Goal: Task Accomplishment & Management: Manage account settings

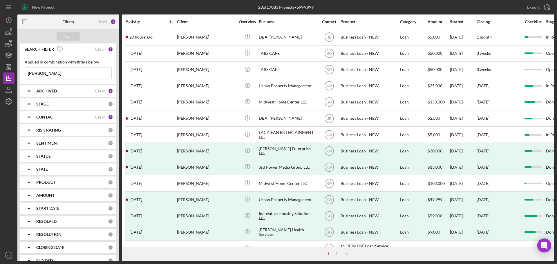
click at [65, 76] on input "[PERSON_NAME]" at bounding box center [68, 74] width 87 height 12
type input "[PERSON_NAME]"
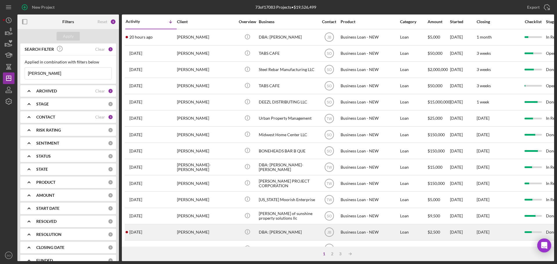
click at [204, 231] on div "Robin Johnson" at bounding box center [206, 232] width 58 height 15
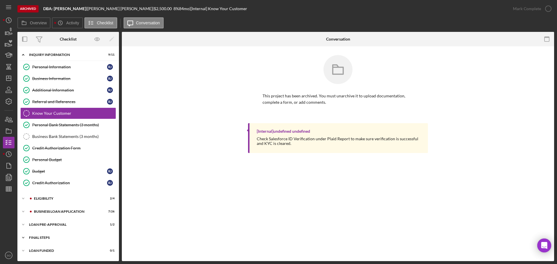
click at [47, 240] on div "Icon/Expander FINAL STEPS 8 / 19" at bounding box center [68, 238] width 102 height 12
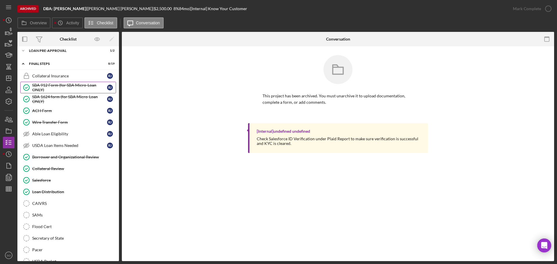
click at [57, 87] on div "SBA 912 Form (for SBA Micro-Loan ONLY)" at bounding box center [69, 87] width 75 height 9
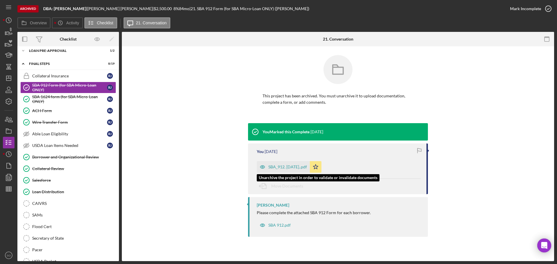
click at [293, 168] on div "SBA_912. 5.31.19..pdf" at bounding box center [288, 167] width 39 height 5
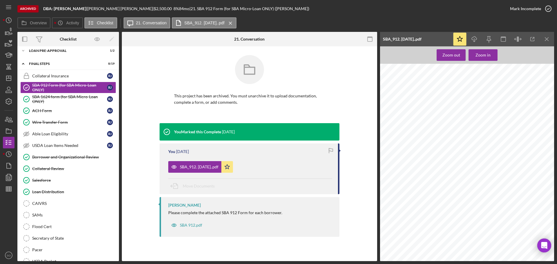
scroll to position [63, 0]
click at [477, 42] on icon "Icon/Download" at bounding box center [474, 39] width 13 height 13
click at [8, 78] on line "button" at bounding box center [8, 78] width 5 height 0
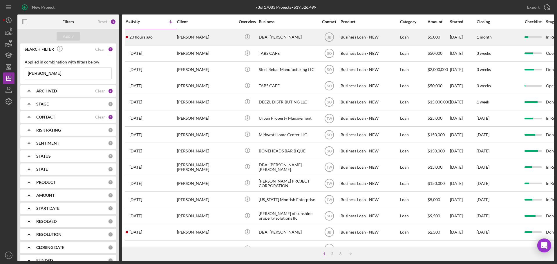
click at [183, 40] on div "Robin Johnson" at bounding box center [206, 37] width 58 height 15
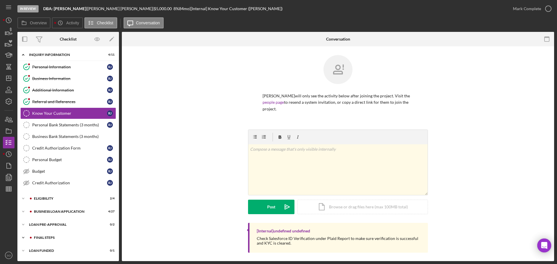
click at [60, 236] on div "FINAL STEPS" at bounding box center [73, 237] width 78 height 3
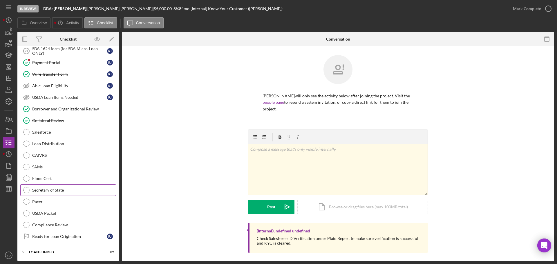
scroll to position [135, 0]
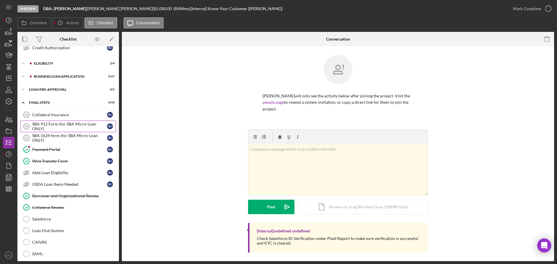
click at [71, 124] on div "SBA 912 Form (for SBA Micro-Loan ONLY)" at bounding box center [69, 126] width 75 height 9
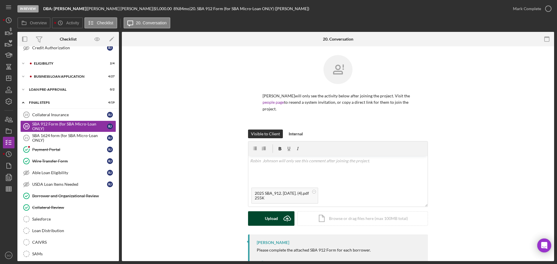
click at [272, 218] on div "Upload" at bounding box center [271, 219] width 13 height 15
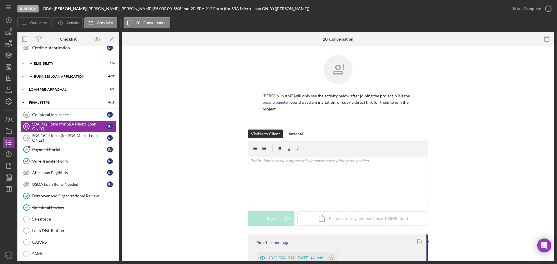
scroll to position [79, 0]
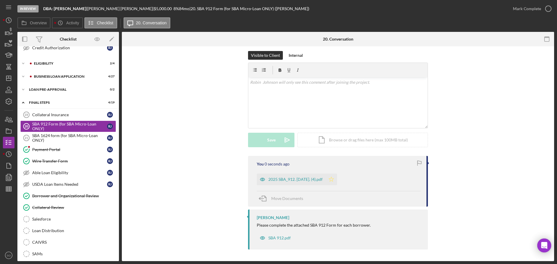
click at [326, 179] on icon "Icon/Star" at bounding box center [332, 180] width 12 height 12
click at [531, 11] on div "Mark Complete" at bounding box center [527, 9] width 28 height 12
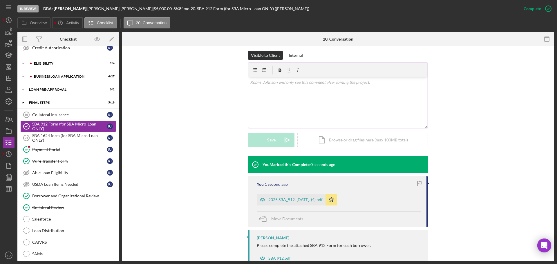
scroll to position [99, 0]
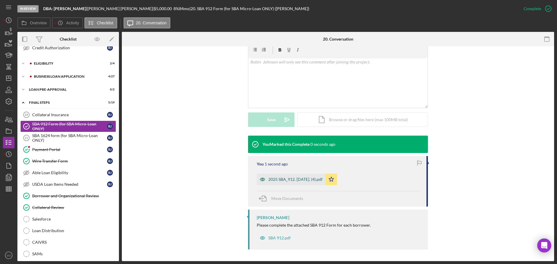
click at [315, 178] on div "2025 SBA_912. 5.31.19. (4).pdf" at bounding box center [296, 179] width 54 height 5
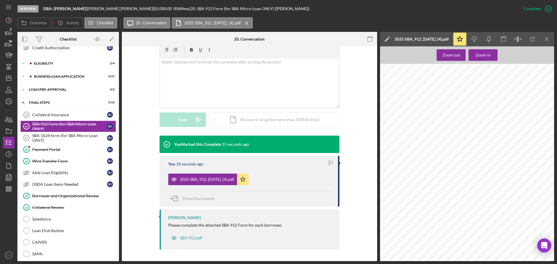
scroll to position [121, 0]
click at [77, 139] on div "SBA 1624 form (for SBA Micro-Loan ONLY)" at bounding box center [69, 138] width 75 height 9
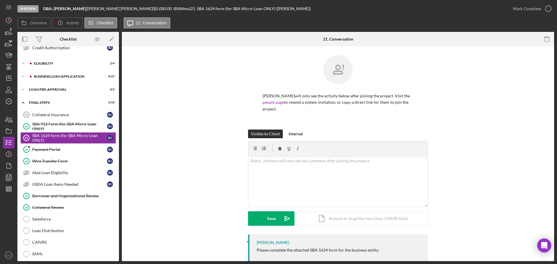
scroll to position [25, 0]
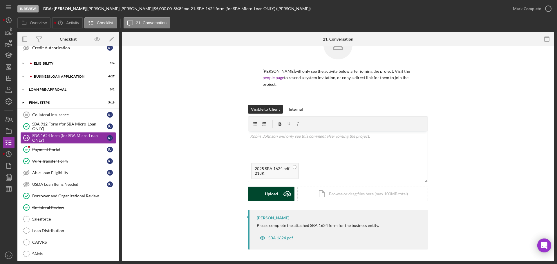
click at [272, 190] on div "Upload" at bounding box center [271, 194] width 13 height 15
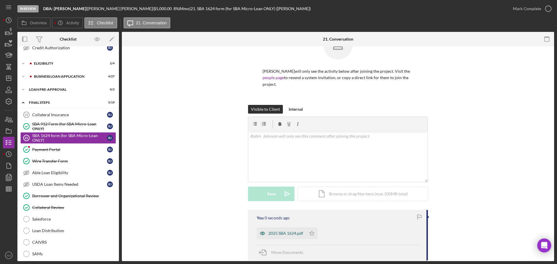
scroll to position [79, 0]
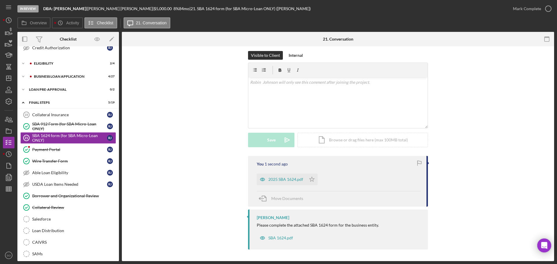
click at [311, 179] on icon "Icon/Star" at bounding box center [312, 180] width 12 height 12
click at [522, 7] on div "Mark Complete" at bounding box center [527, 9] width 28 height 12
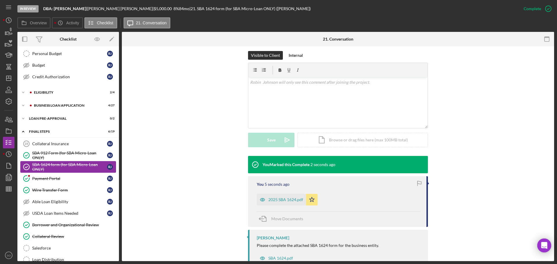
scroll to position [19, 0]
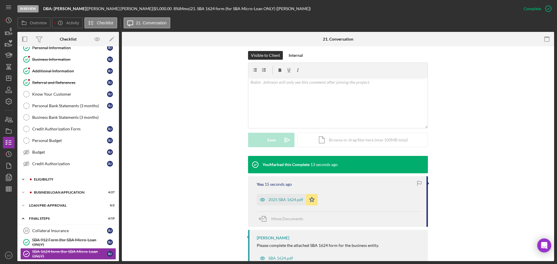
click at [59, 182] on div "Icon/Expander ELIGIBILITY 2 / 4" at bounding box center [68, 180] width 102 height 12
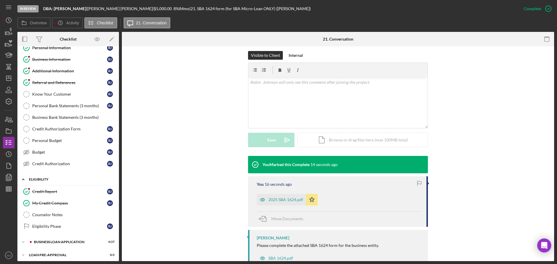
scroll to position [77, 0]
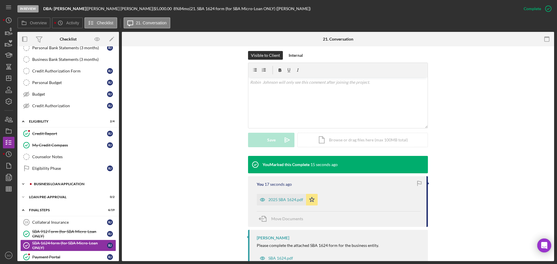
click at [64, 183] on div "BUSINESS LOAN APPLICATION" at bounding box center [73, 184] width 78 height 3
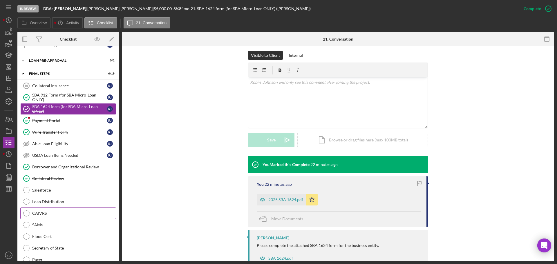
scroll to position [502, 0]
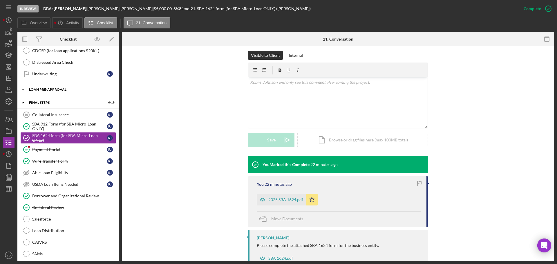
click at [54, 92] on div "Icon/Expander LOAN PRE-APPROVAL 0 / 2" at bounding box center [68, 90] width 102 height 12
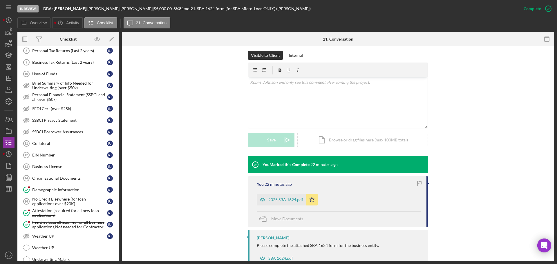
scroll to position [211, 0]
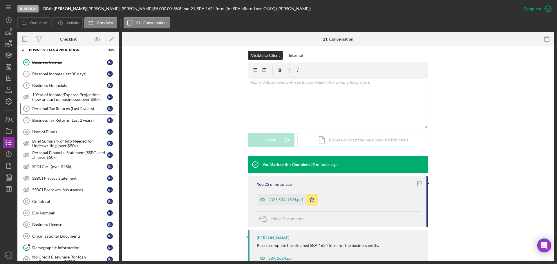
click at [71, 109] on div "Personal Tax Returns (Last 2 years)" at bounding box center [69, 109] width 75 height 5
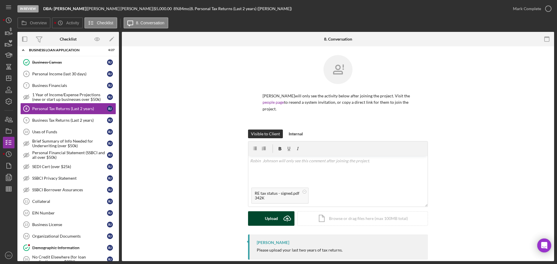
click at [280, 220] on icon "Icon/Upload" at bounding box center [287, 219] width 15 height 15
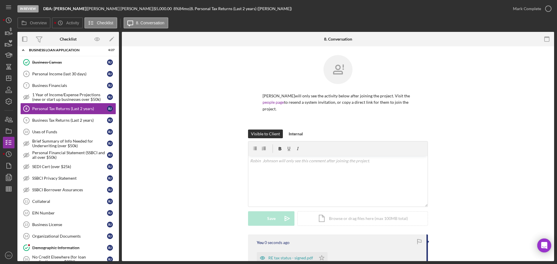
scroll to position [64, 0]
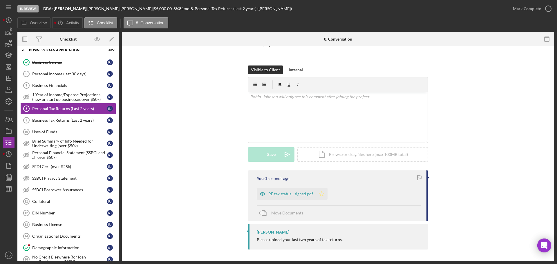
click at [318, 195] on icon "Icon/Star" at bounding box center [322, 194] width 12 height 12
click at [519, 13] on div "Mark Complete" at bounding box center [527, 9] width 28 height 12
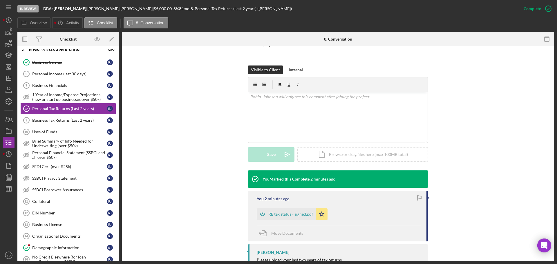
scroll to position [84, 0]
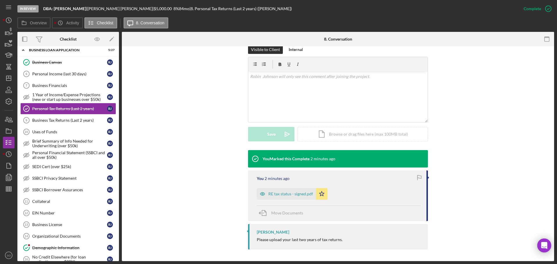
click at [303, 196] on div "RE tax status - signed.pdf" at bounding box center [291, 194] width 45 height 5
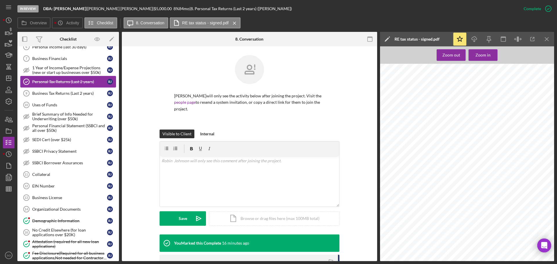
scroll to position [0, 0]
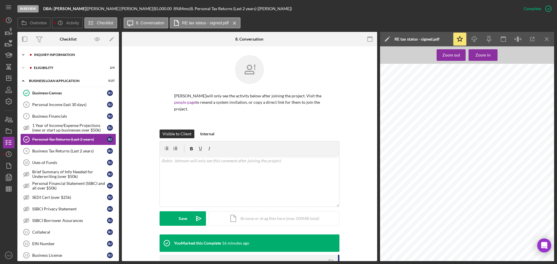
click at [60, 54] on div "INQUIRY INFORMATION" at bounding box center [73, 54] width 78 height 3
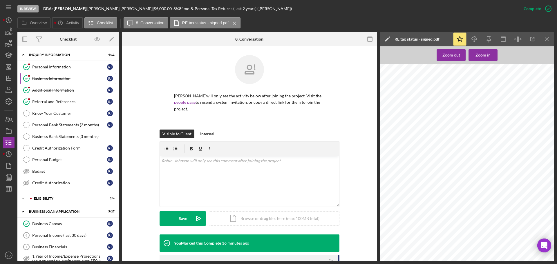
click at [58, 80] on div "Business Information" at bounding box center [69, 78] width 75 height 5
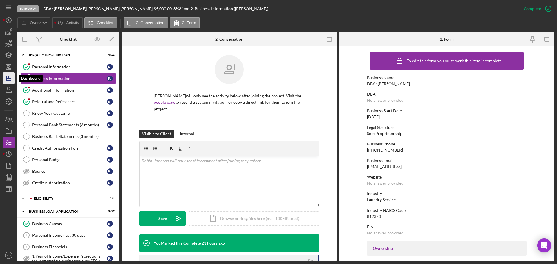
click at [7, 83] on icon "Icon/Dashboard" at bounding box center [8, 78] width 15 height 15
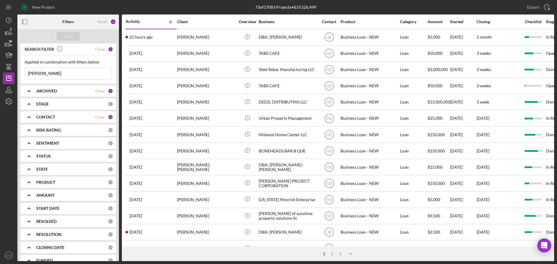
drag, startPoint x: 62, startPoint y: 77, endPoint x: 0, endPoint y: 67, distance: 62.2
click at [0, 67] on div "New Project 73 of 17083 Projects • $19,526,499 robin johnson Export Icon/Export…" at bounding box center [278, 132] width 557 height 264
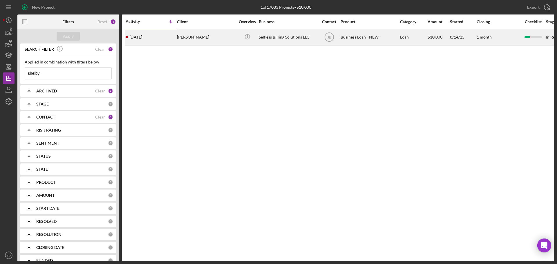
type input "shelby"
click at [200, 41] on div "[PERSON_NAME]" at bounding box center [206, 37] width 58 height 15
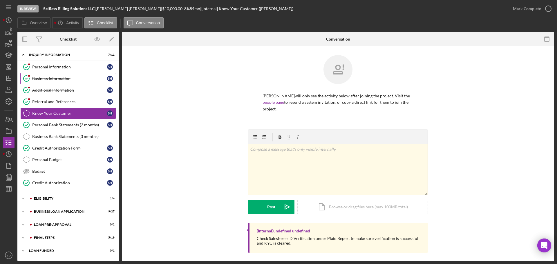
click at [64, 79] on div "Business Information" at bounding box center [69, 78] width 75 height 5
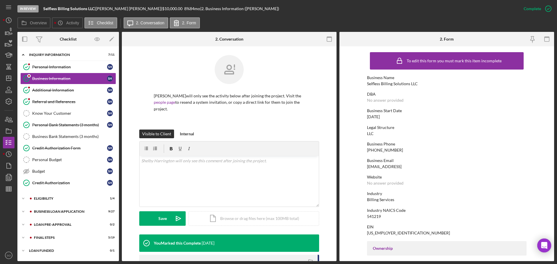
click at [370, 84] on div "Selfless Billing Solutions LLC" at bounding box center [392, 84] width 51 height 5
copy div "Selfless Billing Solutions LLC"
click at [70, 201] on div "Icon/Expander ELIGIBILITY 1 / 4" at bounding box center [68, 199] width 102 height 12
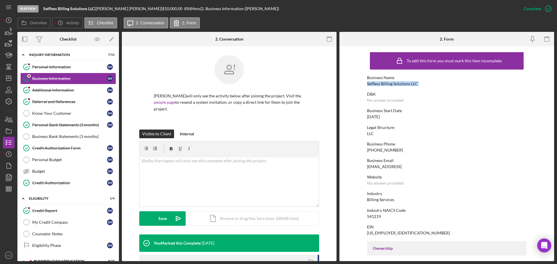
scroll to position [48, 0]
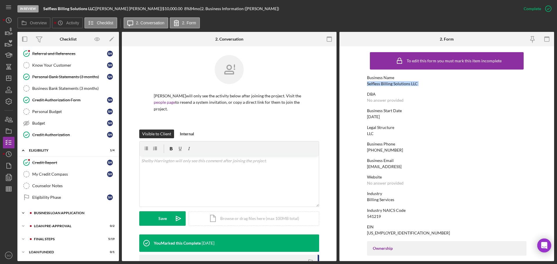
click at [73, 213] on div "BUSINESS LOAN APPLICATION" at bounding box center [73, 213] width 78 height 3
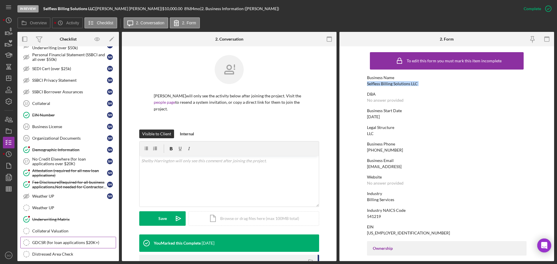
scroll to position [365, 0]
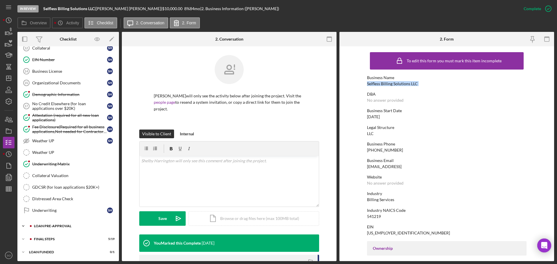
click at [62, 229] on div "Icon/Expander LOAN PRE-APPROVAL 0 / 2" at bounding box center [68, 227] width 102 height 12
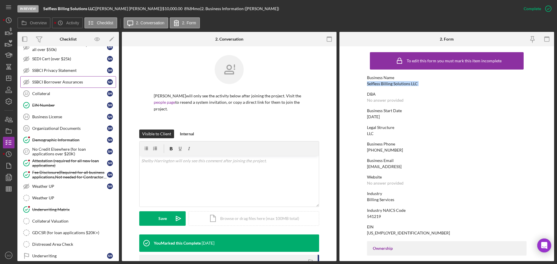
scroll to position [261, 0]
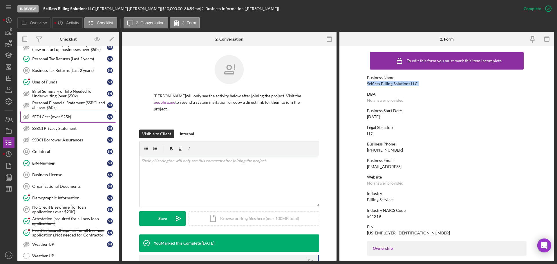
click at [59, 121] on link "SEDI Cert (over $25k) SEDI Cert (over $25k) S H" at bounding box center [68, 117] width 96 height 12
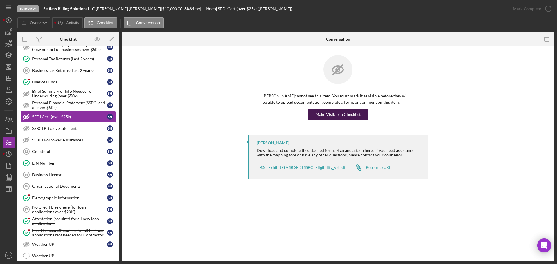
click at [348, 116] on div "Make Visible in Checklist" at bounding box center [338, 115] width 45 height 12
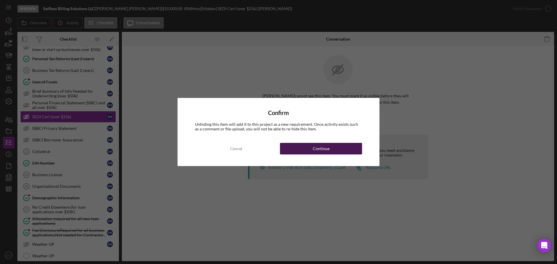
click at [352, 152] on button "Continue" at bounding box center [321, 149] width 82 height 12
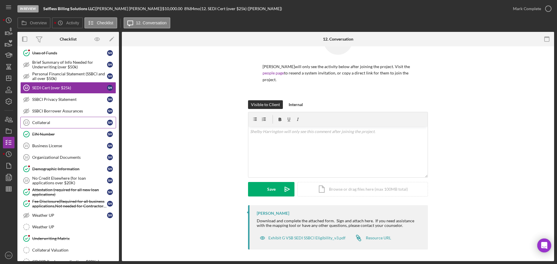
scroll to position [377, 0]
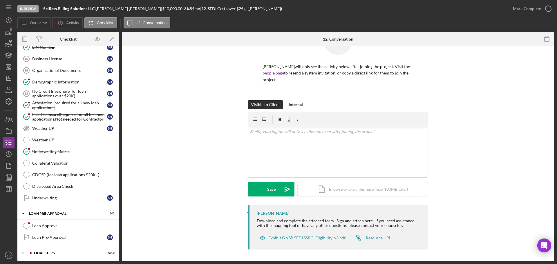
drag, startPoint x: 49, startPoint y: 228, endPoint x: 121, endPoint y: 229, distance: 72.0
click at [51, 228] on div "Loan Approval" at bounding box center [74, 226] width 84 height 5
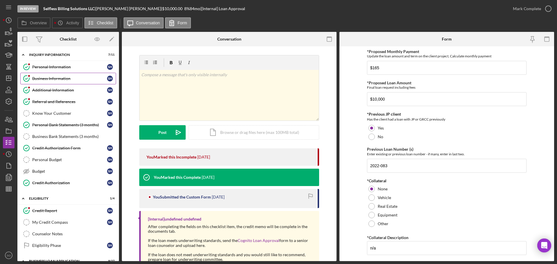
click at [63, 80] on div "Business Information" at bounding box center [69, 78] width 75 height 5
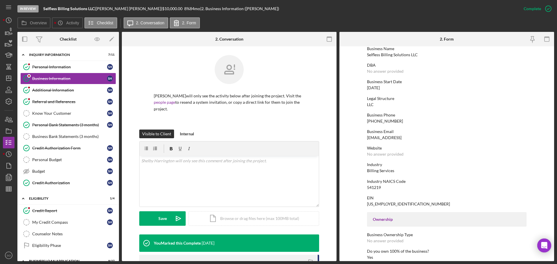
scroll to position [116, 0]
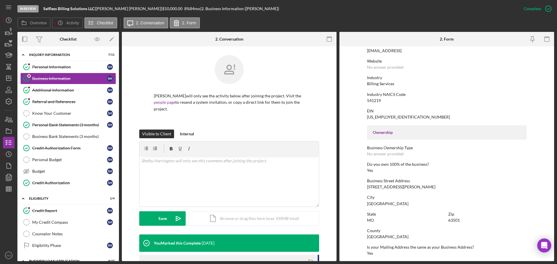
click at [385, 187] on div "[STREET_ADDRESS][PERSON_NAME]" at bounding box center [401, 187] width 69 height 5
copy div "[STREET_ADDRESS][PERSON_NAME]"
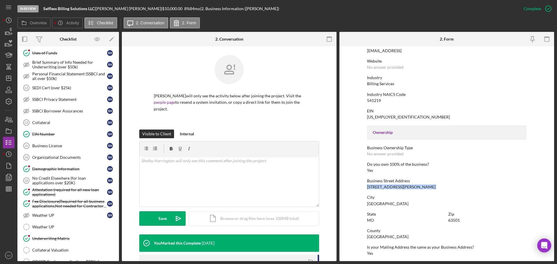
scroll to position [391, 0]
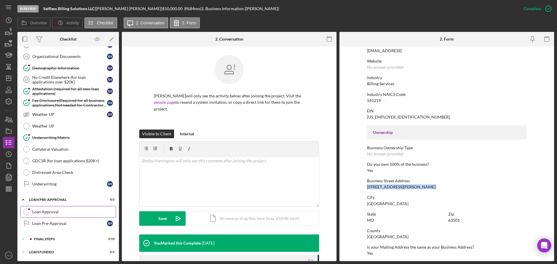
click at [50, 216] on link "Loan Approval Loan Approval" at bounding box center [68, 212] width 96 height 12
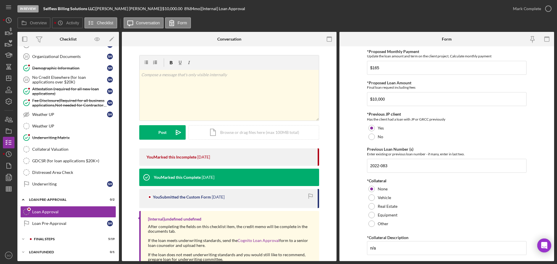
scroll to position [43, 0]
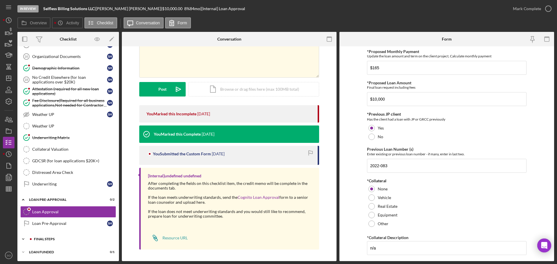
click at [72, 241] on div "FINAL STEPS" at bounding box center [73, 239] width 78 height 3
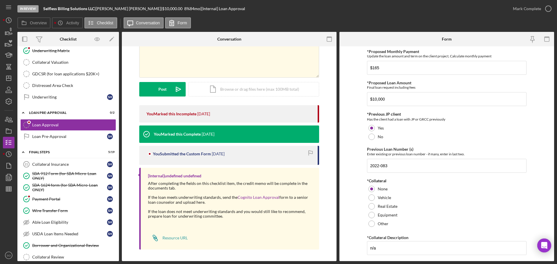
scroll to position [0, 0]
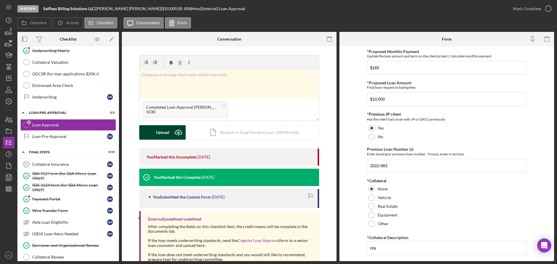
click at [164, 134] on div "Upload" at bounding box center [162, 132] width 13 height 15
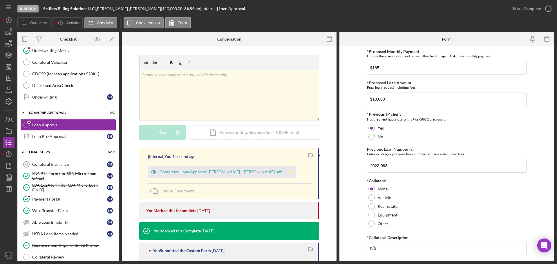
click at [285, 173] on icon "Icon/Star" at bounding box center [291, 172] width 12 height 12
click at [523, 9] on div "Mark Complete" at bounding box center [527, 9] width 28 height 12
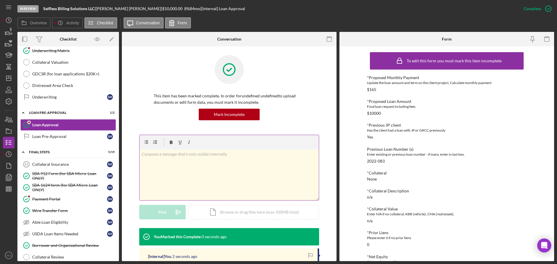
scroll to position [87, 0]
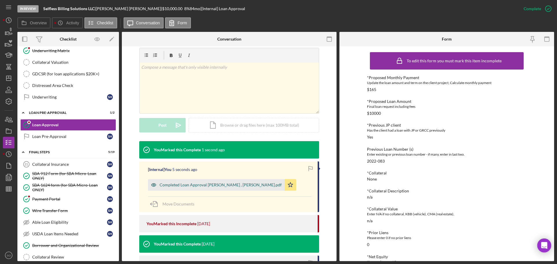
click at [214, 184] on div "Completed Loan Approval Boyle, Jim , Shelby Harrington.pdf" at bounding box center [221, 185] width 122 height 5
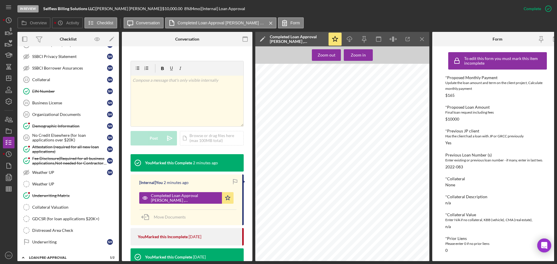
scroll to position [0, 0]
drag, startPoint x: 61, startPoint y: 112, endPoint x: 65, endPoint y: 113, distance: 4.8
click at [61, 112] on div "Organizational Documents" at bounding box center [69, 114] width 75 height 5
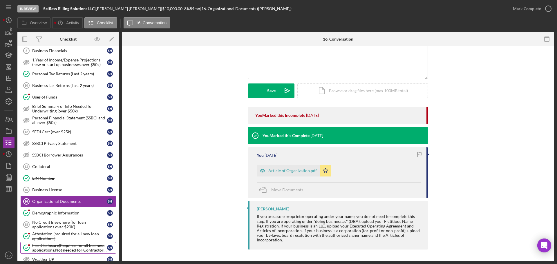
scroll to position [188, 0]
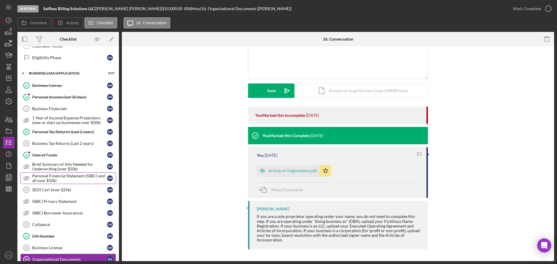
click at [62, 176] on div "Personal Financial Statement (SSBCI and all over $50k)" at bounding box center [69, 178] width 75 height 9
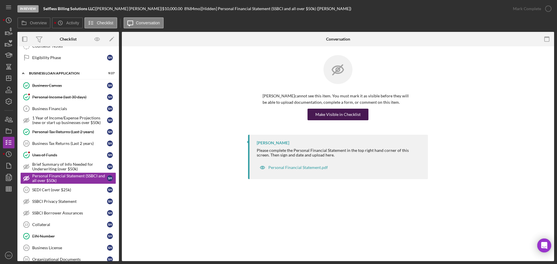
click at [319, 113] on div "Make Visible in Checklist" at bounding box center [338, 115] width 45 height 12
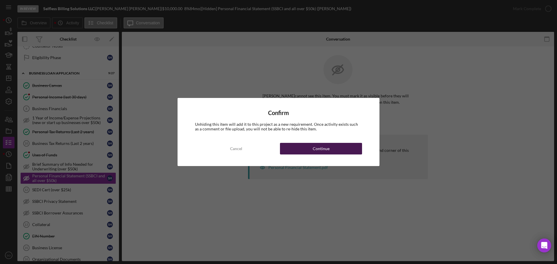
click at [331, 148] on button "Continue" at bounding box center [321, 149] width 82 height 12
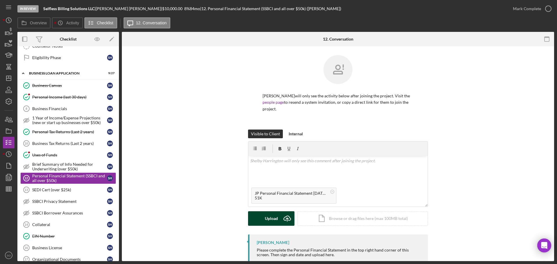
click at [275, 217] on div "Upload" at bounding box center [271, 219] width 13 height 15
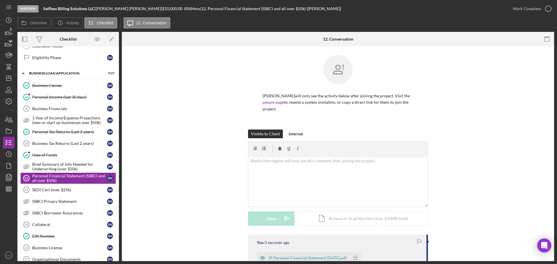
scroll to position [83, 0]
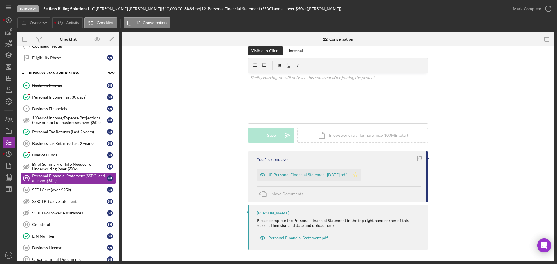
click at [356, 172] on icon "Icon/Star" at bounding box center [356, 175] width 12 height 12
click at [514, 5] on div "Mark Complete" at bounding box center [527, 9] width 28 height 12
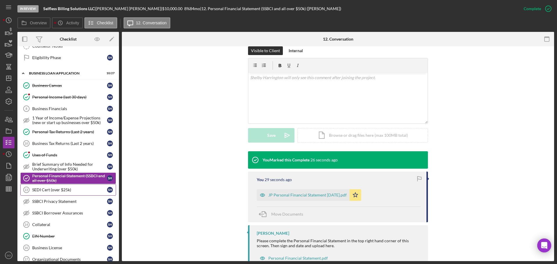
click at [75, 193] on link "SEDI Cert (over $25k) 13 SEDI Cert (over $25k) S H" at bounding box center [68, 190] width 96 height 12
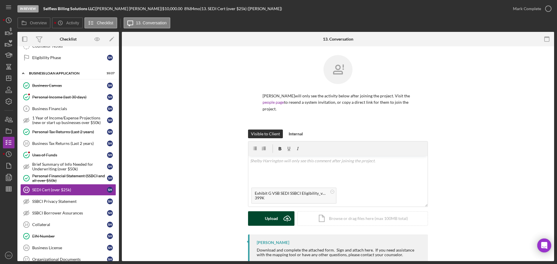
click at [268, 221] on div "Upload" at bounding box center [271, 219] width 13 height 15
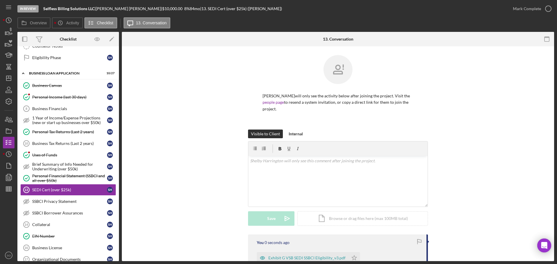
scroll to position [83, 0]
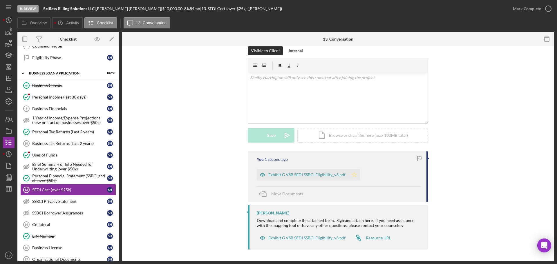
click at [353, 174] on polygon "button" at bounding box center [354, 174] width 5 height 5
click at [516, 6] on div "Mark Complete" at bounding box center [527, 9] width 28 height 12
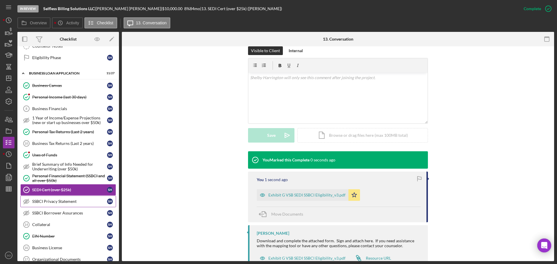
click at [79, 200] on div "SSBCI Privacy Statement" at bounding box center [69, 201] width 75 height 5
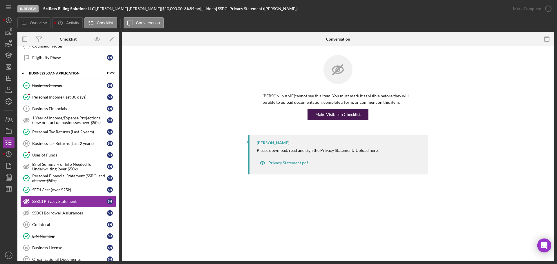
click at [353, 114] on div "Make Visible in Checklist" at bounding box center [338, 115] width 45 height 12
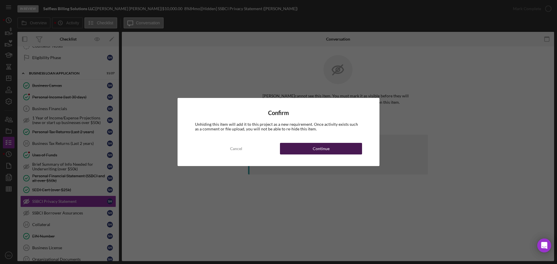
click at [319, 152] on div "Continue" at bounding box center [321, 149] width 17 height 12
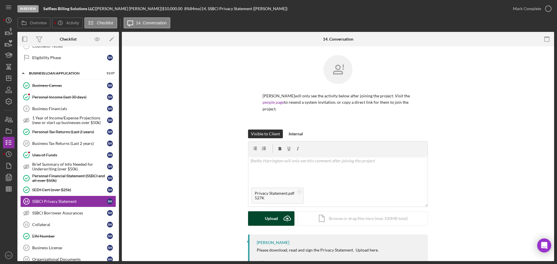
click at [272, 223] on div "Upload" at bounding box center [271, 219] width 13 height 15
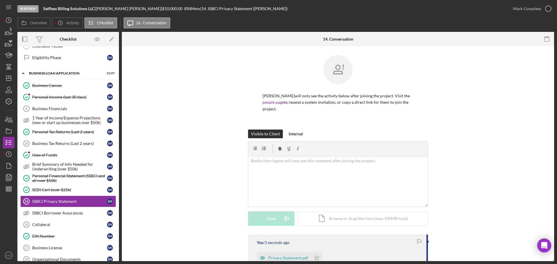
scroll to position [79, 0]
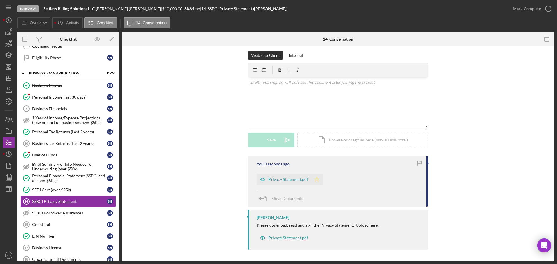
click at [308, 182] on div "Privacy Statement.pdf" at bounding box center [284, 180] width 54 height 12
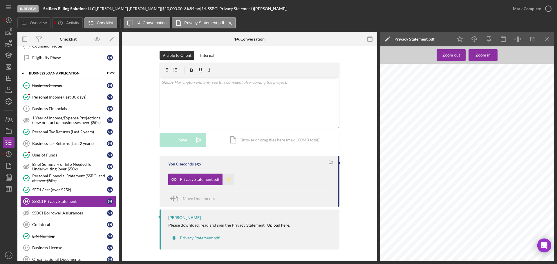
click at [223, 177] on icon "Icon/Star" at bounding box center [229, 180] width 12 height 12
click at [531, 9] on div "Mark Complete" at bounding box center [527, 9] width 28 height 12
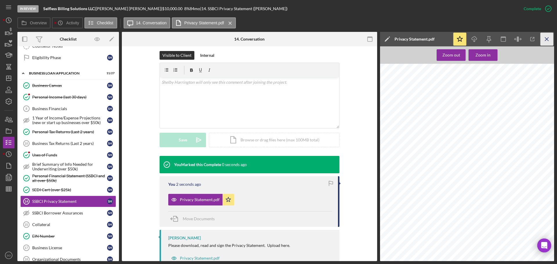
click at [545, 39] on icon "Icon/Menu Close" at bounding box center [547, 39] width 13 height 13
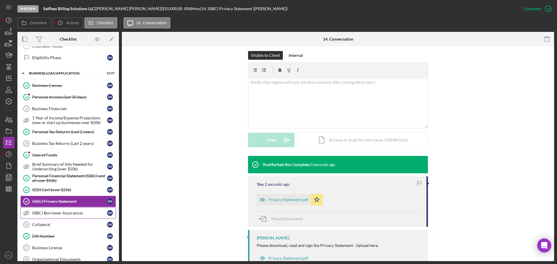
click at [80, 212] on div "SSBCI Borrower Assurances" at bounding box center [69, 213] width 75 height 5
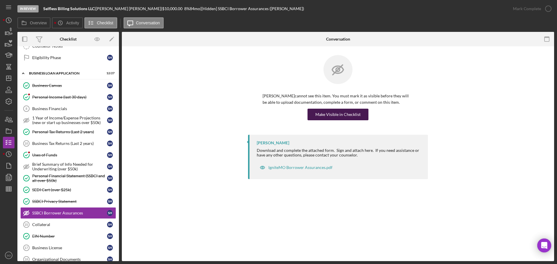
click at [327, 116] on div "Make Visible in Checklist" at bounding box center [338, 115] width 45 height 12
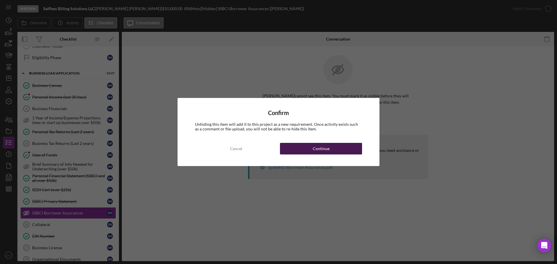
click at [340, 151] on button "Continue" at bounding box center [321, 149] width 82 height 12
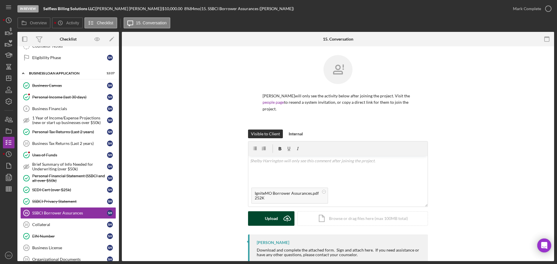
click at [285, 219] on icon "Icon/Upload" at bounding box center [287, 219] width 15 height 15
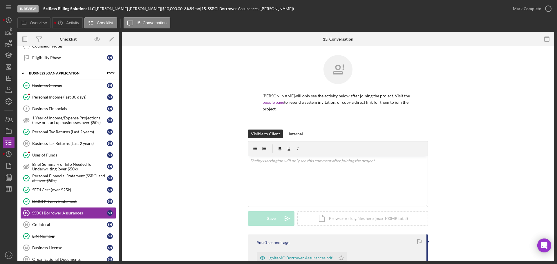
scroll to position [58, 0]
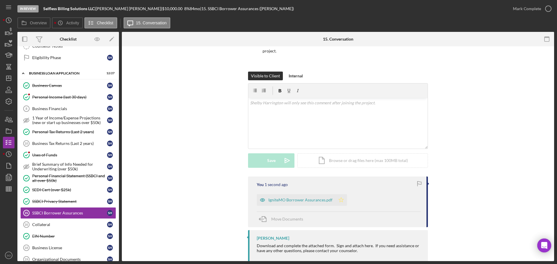
click at [336, 198] on icon "Icon/Star" at bounding box center [342, 200] width 12 height 12
click at [515, 13] on div "Mark Complete" at bounding box center [527, 9] width 28 height 12
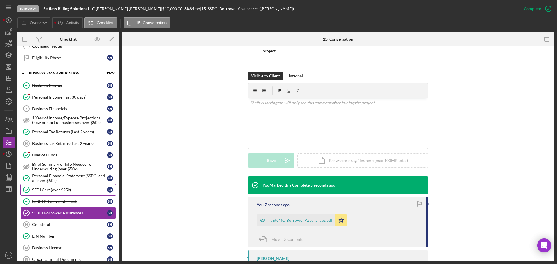
click at [69, 193] on link "SEDI Cert (over $25k) SEDI Cert (over $25k) S H" at bounding box center [68, 190] width 96 height 12
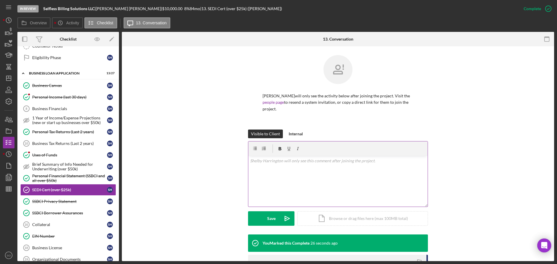
scroll to position [104, 0]
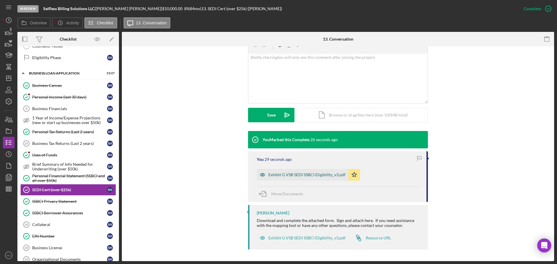
click at [310, 177] on div "Exhibit G VSB SEDI SSBCI Eligibility_v3.pdf" at bounding box center [307, 175] width 77 height 5
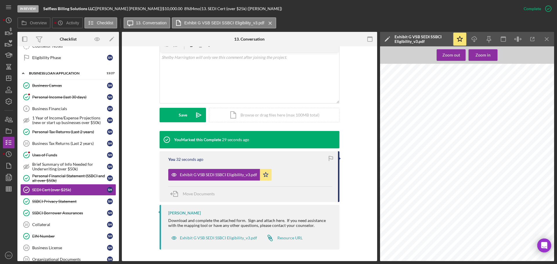
scroll to position [266, 0]
drag, startPoint x: 75, startPoint y: 201, endPoint x: 82, endPoint y: 202, distance: 7.1
click at [75, 201] on div "SSBCI Privacy Statement" at bounding box center [69, 201] width 75 height 5
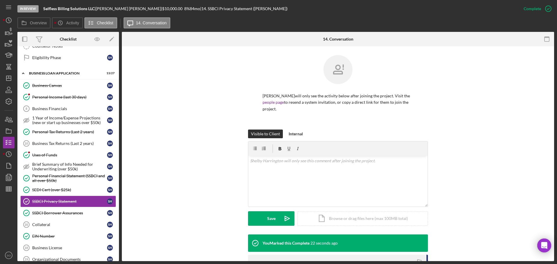
scroll to position [99, 0]
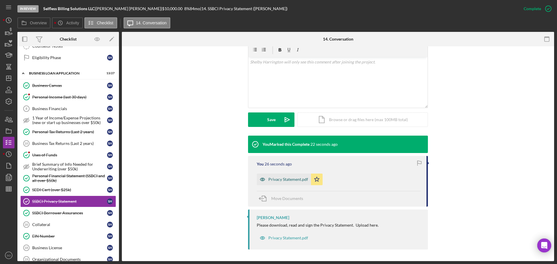
click at [294, 185] on div "Privacy Statement.pdf" at bounding box center [284, 180] width 54 height 12
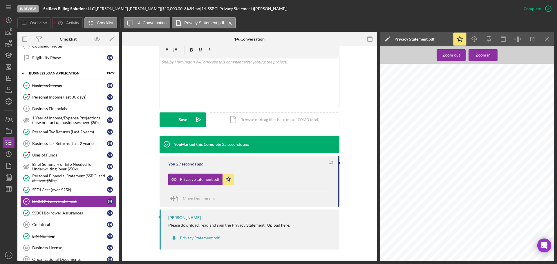
scroll to position [37, 0]
click at [51, 212] on div "SSBCI Borrower Assurances" at bounding box center [69, 213] width 75 height 5
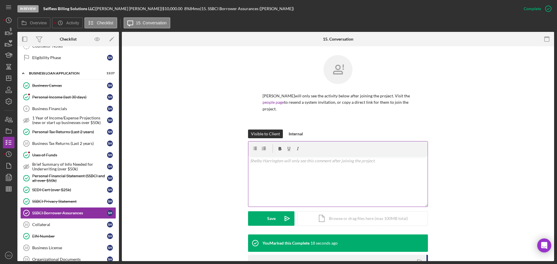
scroll to position [104, 0]
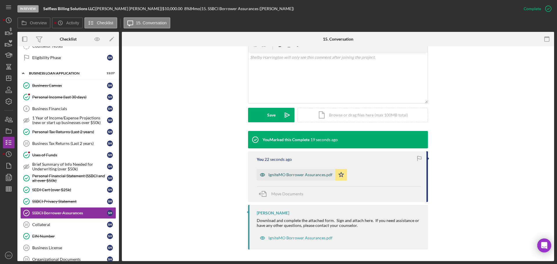
click at [308, 178] on div "IgniteMO Borrower Assurances.pdf" at bounding box center [296, 175] width 79 height 12
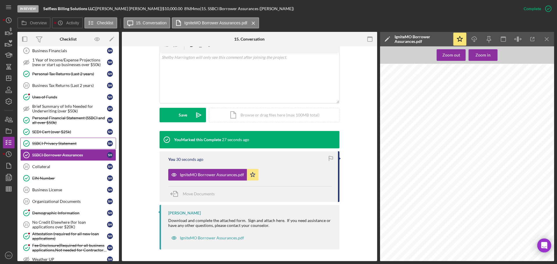
scroll to position [304, 0]
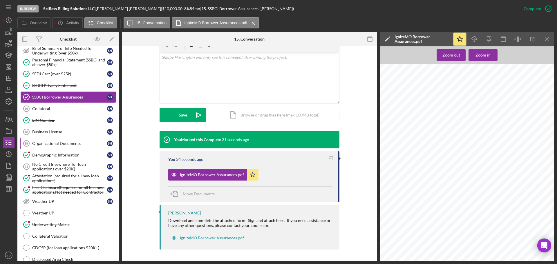
click at [69, 146] on div "Organizational Documents" at bounding box center [69, 143] width 75 height 5
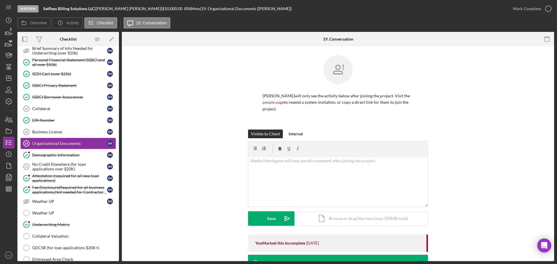
scroll to position [116, 0]
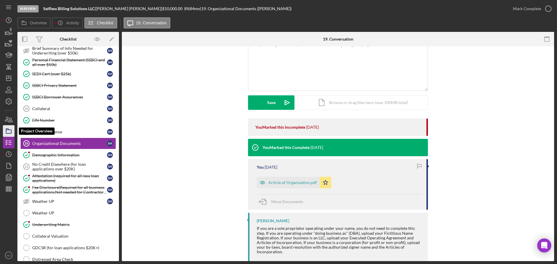
click at [8, 132] on icon "button" at bounding box center [8, 131] width 15 height 15
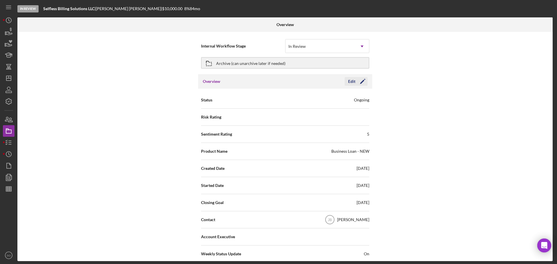
click at [364, 80] on icon "Icon/Edit" at bounding box center [363, 81] width 15 height 15
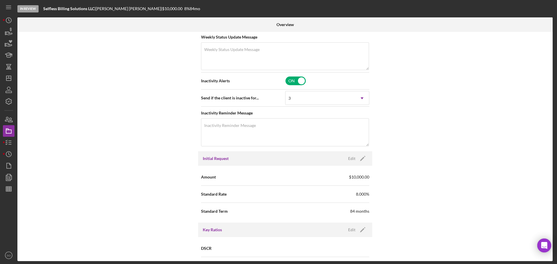
scroll to position [261, 0]
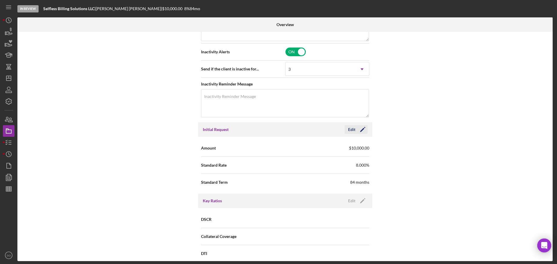
click at [363, 128] on icon "Icon/Edit" at bounding box center [363, 129] width 15 height 15
drag, startPoint x: 284, startPoint y: 147, endPoint x: 260, endPoint y: 148, distance: 23.8
click at [260, 148] on div "Amount $10,000" at bounding box center [285, 148] width 168 height 15
type input "$25,000"
click at [347, 131] on icon "button" at bounding box center [346, 129] width 15 height 15
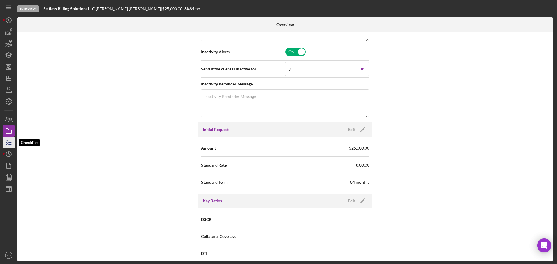
click at [12, 142] on icon "button" at bounding box center [8, 143] width 15 height 15
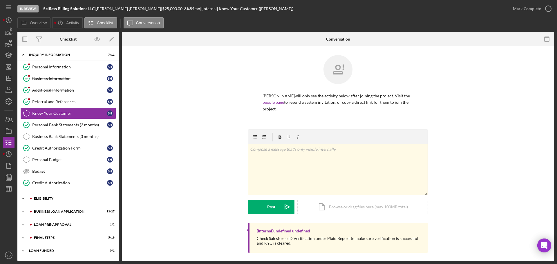
click at [52, 202] on div "Icon/Expander ELIGIBILITY 1 / 4" at bounding box center [68, 199] width 102 height 12
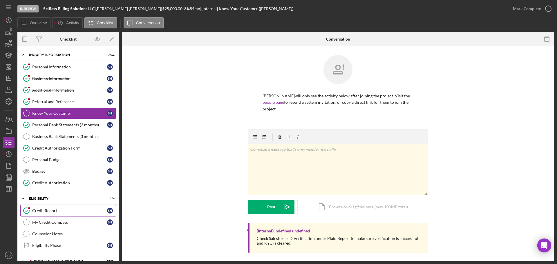
scroll to position [48, 0]
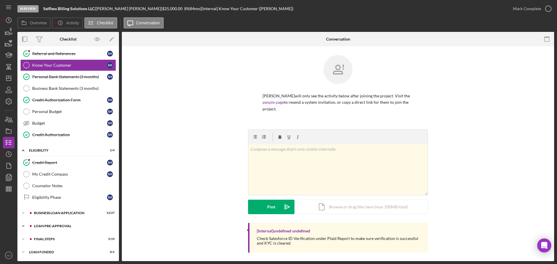
click at [55, 226] on div "LOAN PRE-APPROVAL" at bounding box center [73, 226] width 78 height 3
click at [55, 237] on div "Loan Approval" at bounding box center [74, 238] width 84 height 5
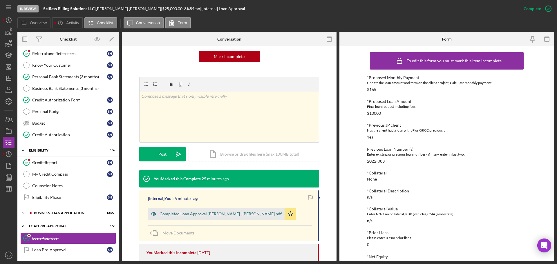
click at [209, 215] on div "Completed Loan Approval Boyle, Jim , Shelby Harrington.pdf" at bounding box center [221, 214] width 122 height 5
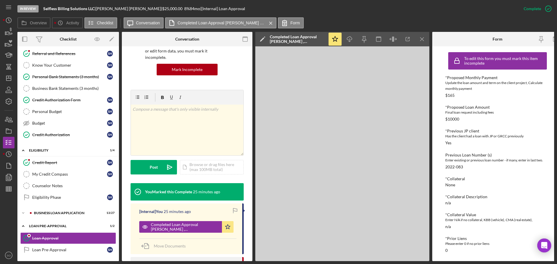
scroll to position [64, 0]
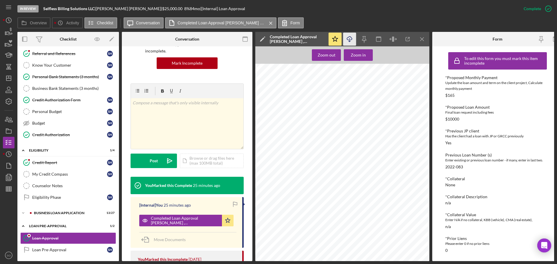
click at [348, 40] on icon "button" at bounding box center [349, 38] width 5 height 3
click at [12, 178] on icon "button" at bounding box center [8, 177] width 15 height 15
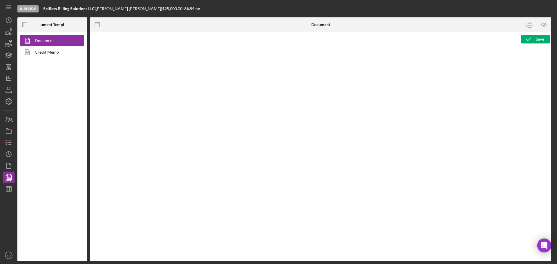
type textarea "Copy and paste, or create, your document template here."
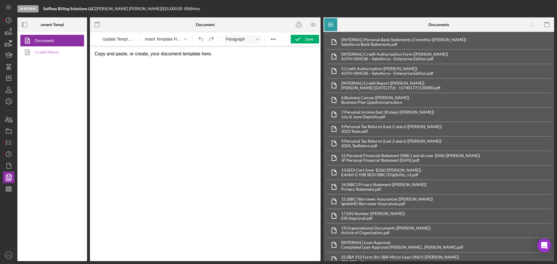
click at [58, 54] on link "Credit Memo" at bounding box center [50, 52] width 61 height 12
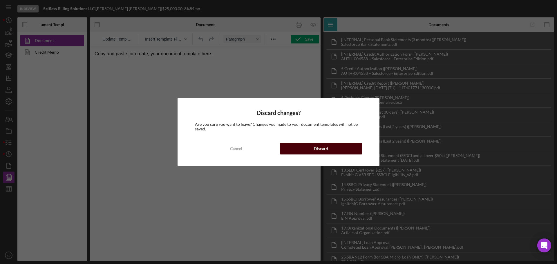
drag, startPoint x: 311, startPoint y: 148, endPoint x: 222, endPoint y: 101, distance: 101.0
click at [311, 148] on button "Discard" at bounding box center [321, 149] width 82 height 12
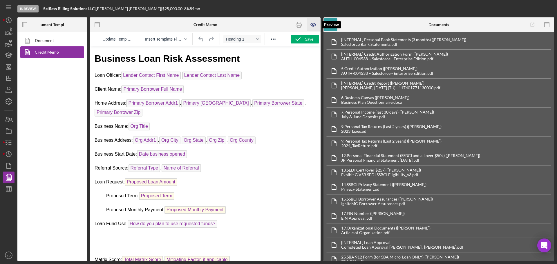
click at [315, 25] on icon "button" at bounding box center [313, 24] width 13 height 13
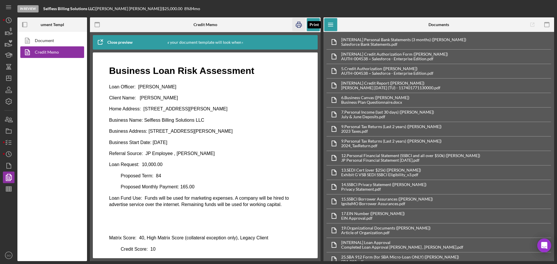
click at [300, 24] on icon "button" at bounding box center [299, 24] width 13 height 13
click at [7, 144] on icon "button" at bounding box center [8, 143] width 15 height 15
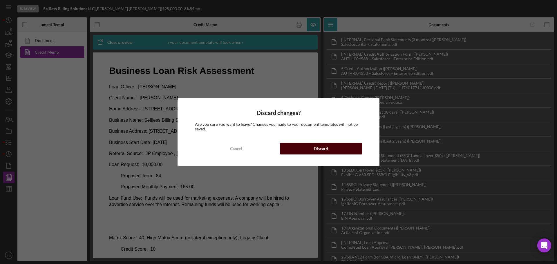
click at [300, 147] on button "Discard" at bounding box center [321, 149] width 82 height 12
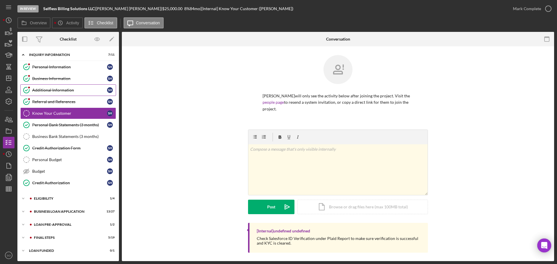
drag, startPoint x: 53, startPoint y: 79, endPoint x: 66, endPoint y: 93, distance: 18.9
click at [53, 79] on div "Business Information" at bounding box center [69, 78] width 75 height 5
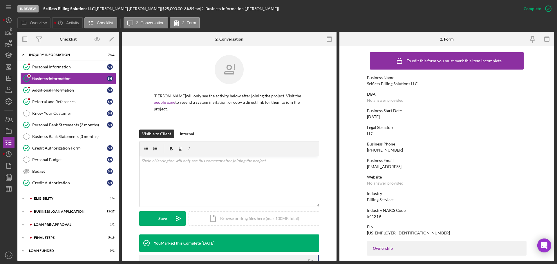
click at [409, 84] on div "Selfless Billing Solutions LLC" at bounding box center [392, 84] width 51 height 5
copy div "Selfless Billing Solutions LLC"
click at [80, 208] on div "Icon/Expander BUSINESS LOAN APPLICATION 13 / 27" at bounding box center [68, 212] width 102 height 12
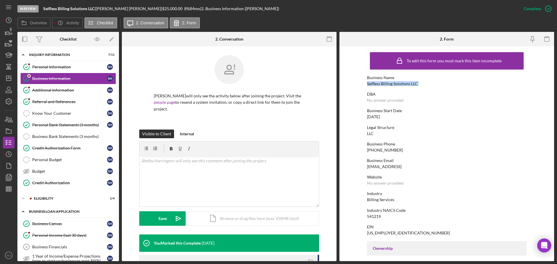
scroll to position [145, 0]
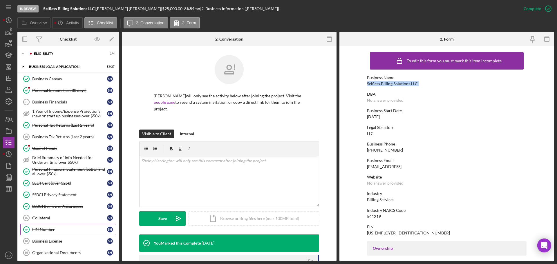
click at [51, 228] on div "EIN Number" at bounding box center [69, 230] width 75 height 5
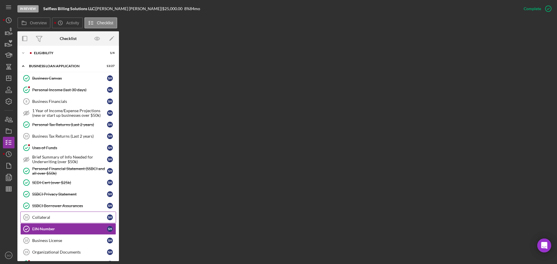
click at [64, 219] on div "Collateral" at bounding box center [69, 217] width 75 height 5
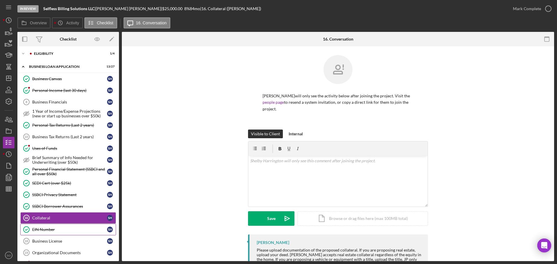
drag, startPoint x: 53, startPoint y: 230, endPoint x: 71, endPoint y: 233, distance: 17.3
click at [53, 230] on div "EIN Number" at bounding box center [69, 230] width 75 height 5
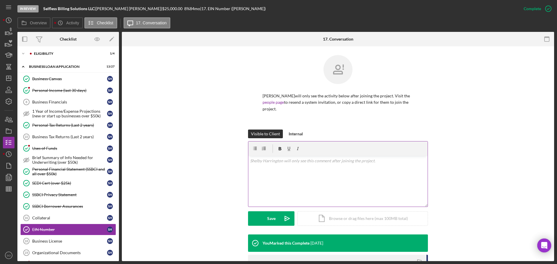
scroll to position [89, 0]
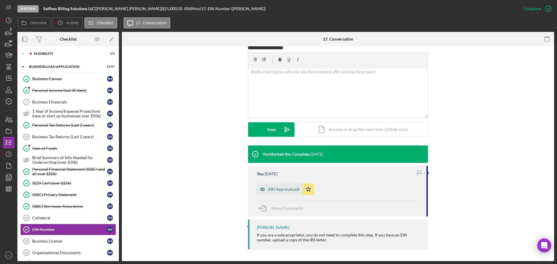
click at [290, 187] on div "EIN Approval.pdf" at bounding box center [280, 190] width 46 height 12
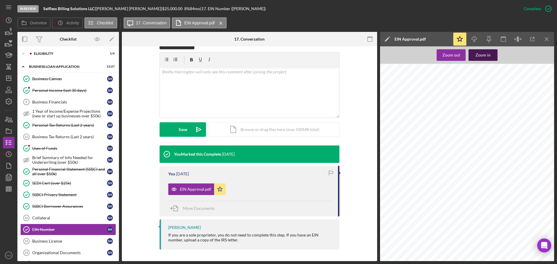
click at [475, 54] on button "Zoom in" at bounding box center [483, 55] width 29 height 12
drag, startPoint x: 67, startPoint y: 250, endPoint x: 93, endPoint y: 244, distance: 26.3
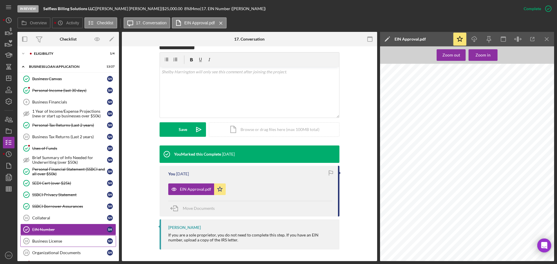
click at [67, 251] on link "Organizational Documents 19 Organizational Documents S H" at bounding box center [68, 253] width 96 height 12
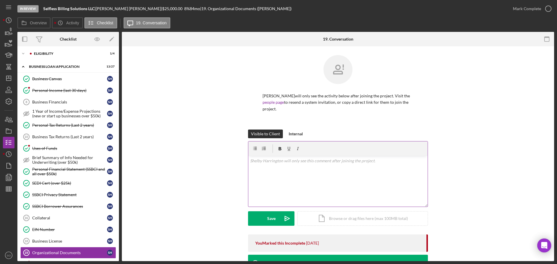
scroll to position [128, 0]
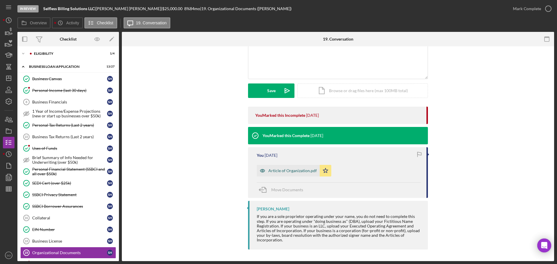
click at [284, 174] on div "Article of Organization.pdf" at bounding box center [288, 171] width 63 height 12
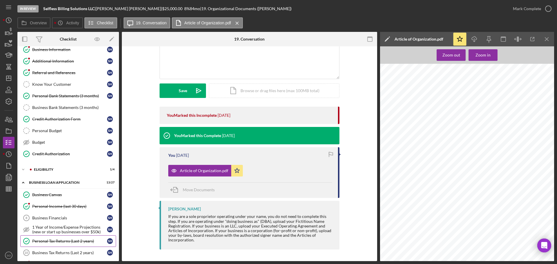
scroll to position [0, 0]
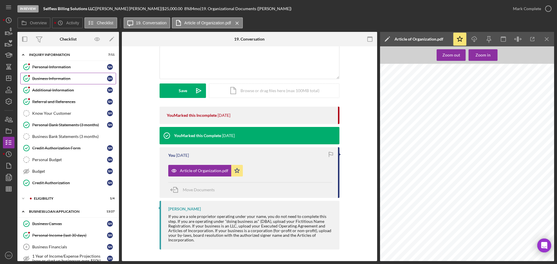
click at [57, 80] on div "Business Information" at bounding box center [69, 78] width 75 height 5
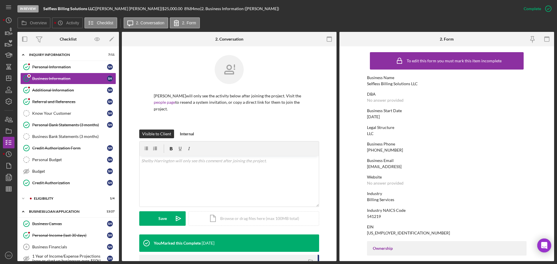
click at [389, 87] on div "To edit this form you must mark this item incomplete Business Name Selfless Bil…" at bounding box center [447, 265] width 160 height 432
click at [390, 83] on div "Selfless Billing Solutions LLC" at bounding box center [392, 84] width 51 height 5
copy div "Selfless Billing Solutions LLC"
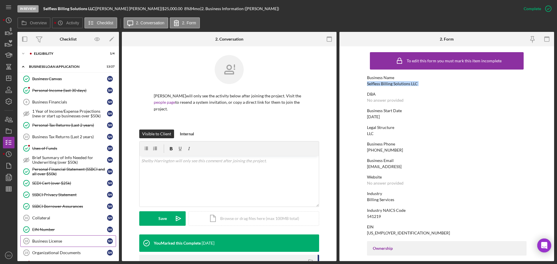
scroll to position [232, 0]
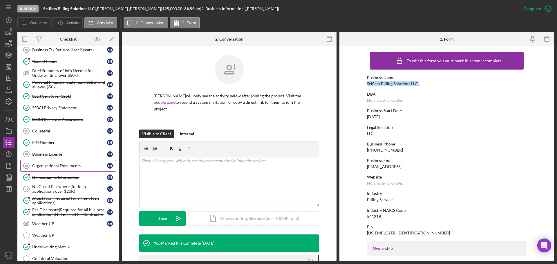
click at [65, 170] on link "Organizational Documents 19 Organizational Documents S H" at bounding box center [68, 166] width 96 height 12
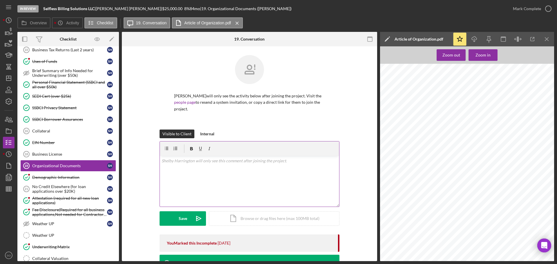
scroll to position [116, 0]
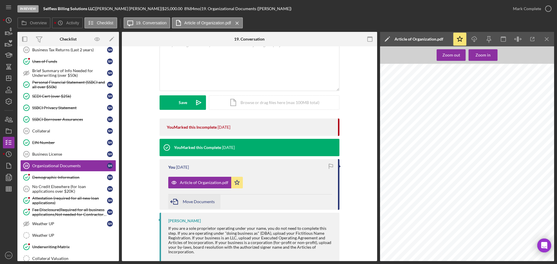
click at [206, 203] on span "Move Documents" at bounding box center [199, 201] width 32 height 5
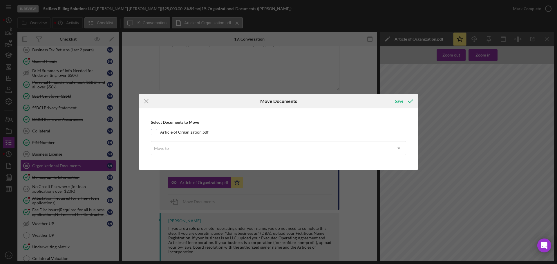
click at [158, 132] on div "Article of Organization.pdf" at bounding box center [278, 132] width 255 height 6
click at [153, 133] on input "Article of Organization.pdf" at bounding box center [154, 132] width 6 height 6
checkbox input "true"
click at [179, 155] on div "Move to" at bounding box center [271, 148] width 241 height 13
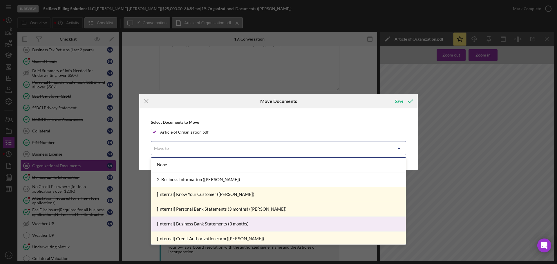
scroll to position [87, 0]
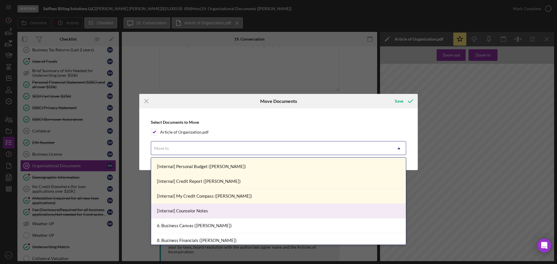
click at [205, 215] on div "[Internal] Counselor Notes" at bounding box center [278, 211] width 255 height 15
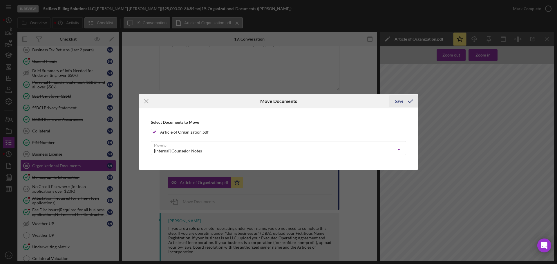
click at [402, 105] on div "Save" at bounding box center [399, 102] width 8 height 12
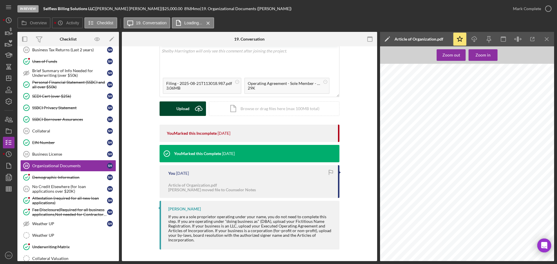
click at [184, 113] on div "Upload" at bounding box center [182, 109] width 13 height 15
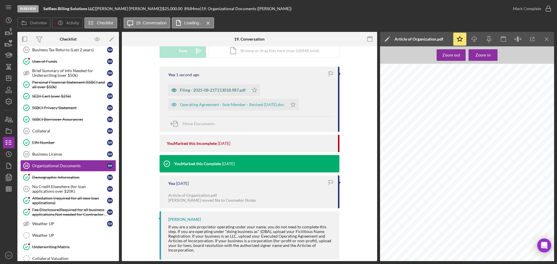
click at [236, 93] on div "Filing - 2025-08-21T113018.987.pdf" at bounding box center [208, 90] width 80 height 12
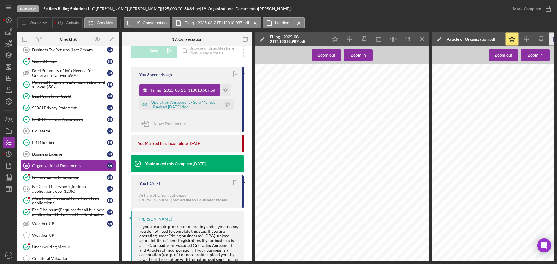
click at [551, 39] on icon "button" at bounding box center [555, 39] width 13 height 13
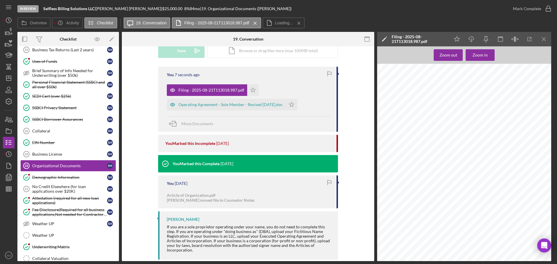
scroll to position [261, 0]
click at [248, 105] on div "Operating Agreement - Sole Member - Revised April 2019.doc" at bounding box center [231, 104] width 105 height 5
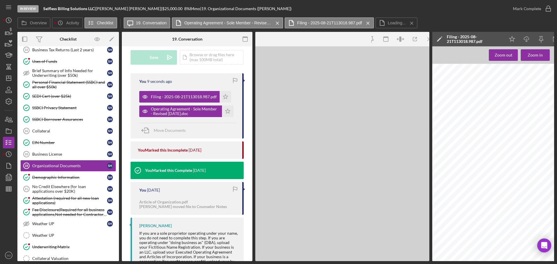
scroll to position [175, 0]
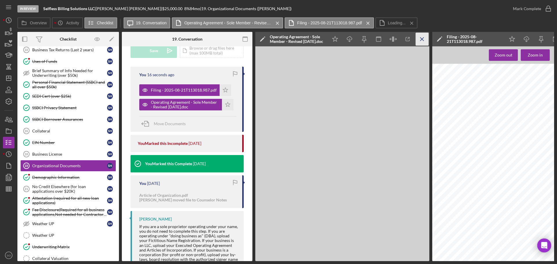
click at [424, 37] on icon "Icon/Menu Close" at bounding box center [422, 39] width 13 height 13
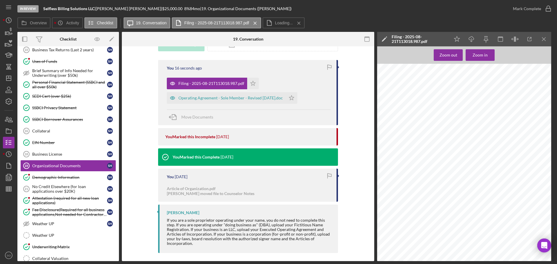
scroll to position [168, 0]
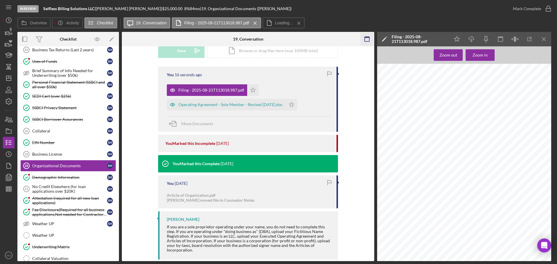
click at [543, 37] on icon "Icon/Menu Close" at bounding box center [544, 39] width 13 height 13
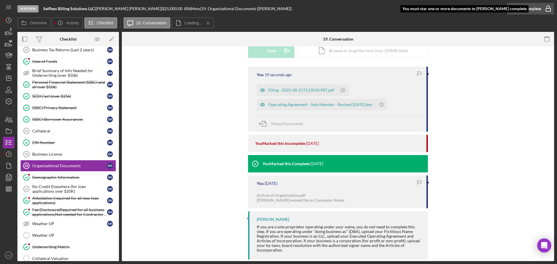
click at [520, 7] on div "Mark Complete" at bounding box center [527, 9] width 28 height 12
click at [524, 8] on div "Mark Complete" at bounding box center [527, 9] width 28 height 12
click at [529, 11] on div "Mark Complete" at bounding box center [527, 9] width 28 height 12
click at [346, 92] on polygon "button" at bounding box center [343, 90] width 5 height 5
click at [344, 92] on icon "Icon/Star" at bounding box center [343, 90] width 12 height 12
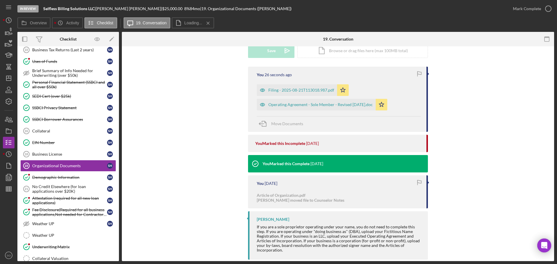
click at [524, 15] on div "Mark Complete" at bounding box center [530, 8] width 47 height 17
click at [524, 12] on div "Mark Complete" at bounding box center [527, 9] width 28 height 12
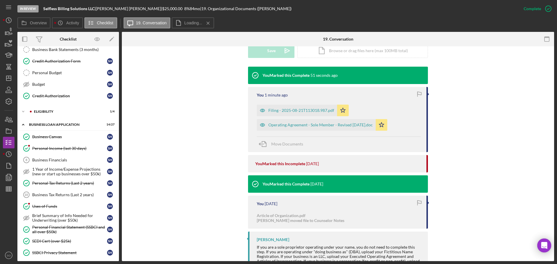
scroll to position [145, 0]
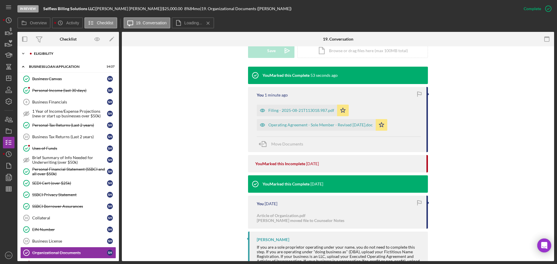
click at [48, 57] on div "Icon/Expander ELIGIBILITY 1 / 4" at bounding box center [68, 54] width 102 height 12
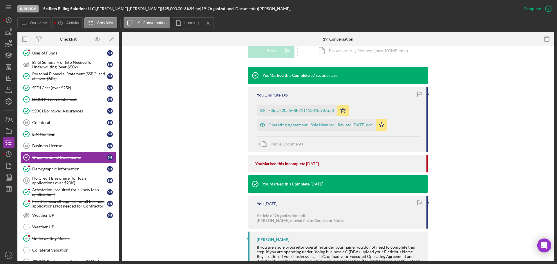
scroll to position [365, 0]
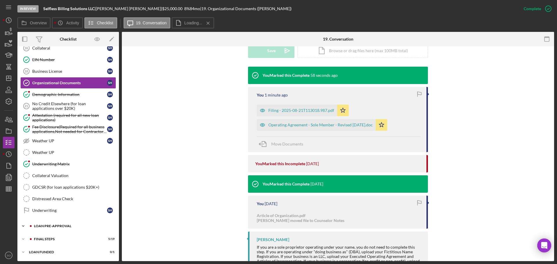
click at [78, 226] on div "LOAN PRE-APPROVAL" at bounding box center [73, 226] width 78 height 3
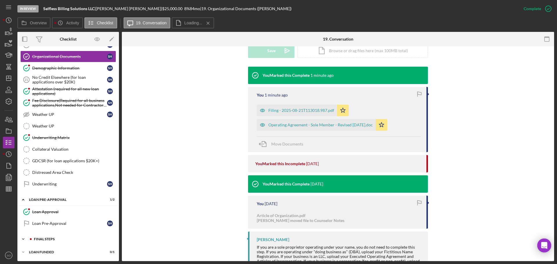
drag, startPoint x: 65, startPoint y: 239, endPoint x: 73, endPoint y: 237, distance: 7.8
click at [66, 241] on div "FINAL STEPS" at bounding box center [73, 239] width 78 height 3
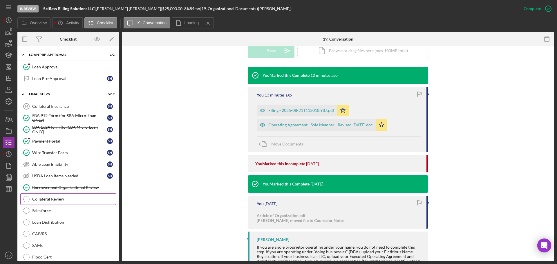
click at [60, 199] on div "Collateral Review" at bounding box center [74, 199] width 84 height 5
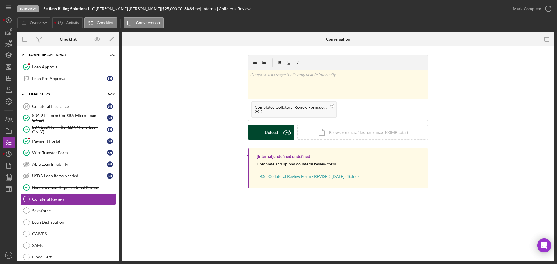
click at [270, 131] on div "Upload" at bounding box center [271, 132] width 13 height 15
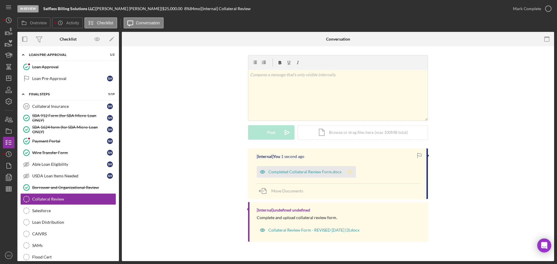
click at [348, 174] on polygon "button" at bounding box center [350, 172] width 5 height 5
click at [512, 9] on button "Mark Complete" at bounding box center [530, 9] width 47 height 12
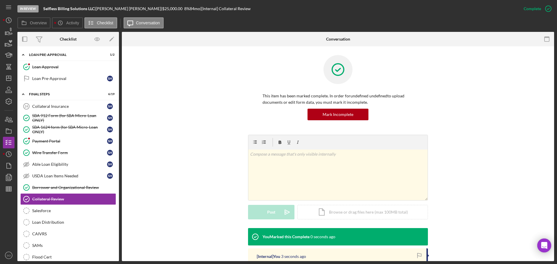
scroll to position [58, 0]
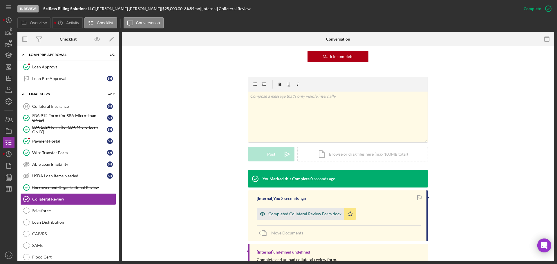
click at [317, 215] on div "Completed Collateral Review Form.docx" at bounding box center [305, 214] width 73 height 5
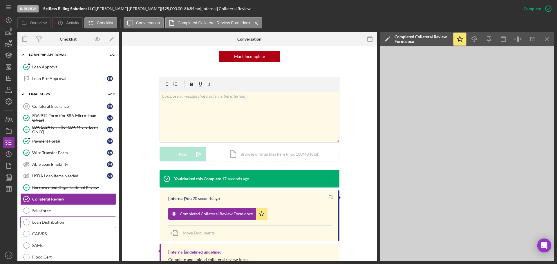
click at [73, 224] on div "Loan Distribution" at bounding box center [74, 222] width 84 height 5
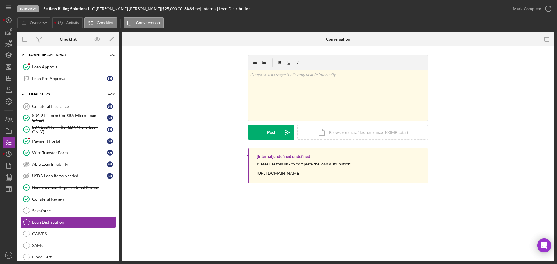
click at [287, 175] on div "Please use this link to complete the loan distribution: https://www.cognitoform…" at bounding box center [304, 169] width 95 height 14
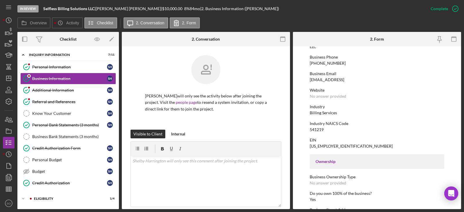
scroll to position [174, 0]
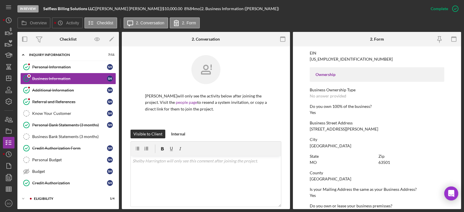
click at [328, 130] on div "[STREET_ADDRESS][PERSON_NAME]" at bounding box center [344, 129] width 69 height 5
drag, startPoint x: 328, startPoint y: 130, endPoint x: 51, endPoint y: 69, distance: 283.6
click at [51, 69] on div "Personal Information" at bounding box center [69, 67] width 75 height 5
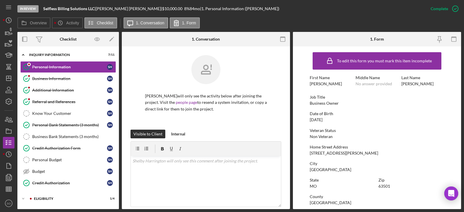
scroll to position [29, 0]
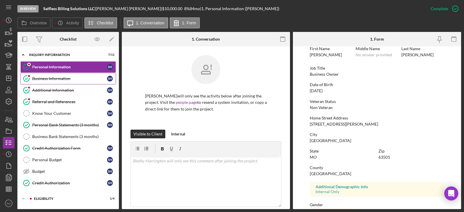
click at [60, 81] on div "Business Information" at bounding box center [69, 78] width 75 height 5
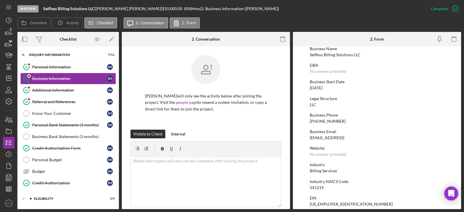
scroll to position [145, 0]
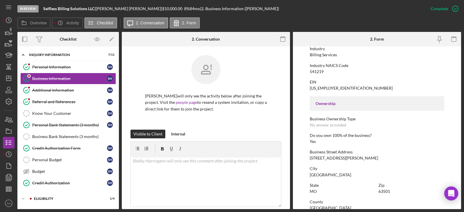
click at [330, 157] on div "[STREET_ADDRESS][PERSON_NAME]" at bounding box center [344, 158] width 69 height 5
copy div "[STREET_ADDRESS][PERSON_NAME]"
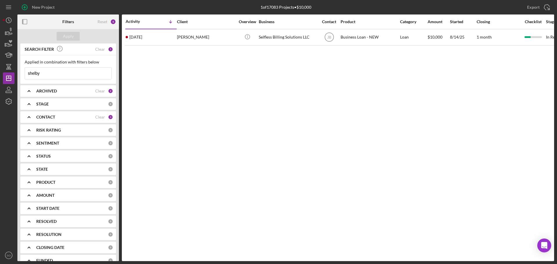
drag, startPoint x: 50, startPoint y: 73, endPoint x: 0, endPoint y: 72, distance: 49.7
click at [0, 72] on div "New Project 1 of 17083 Projects • $10,000 shelby Export Icon/Export Filters Res…" at bounding box center [278, 132] width 557 height 264
type input "haley"
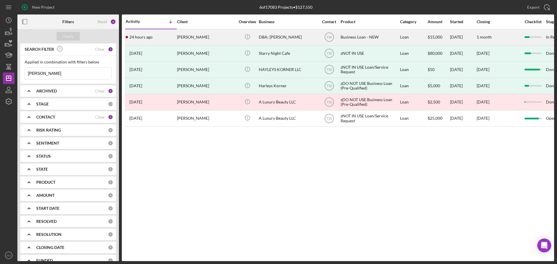
click at [168, 34] on div "24 hours ago Haley Loyet" at bounding box center [151, 37] width 51 height 15
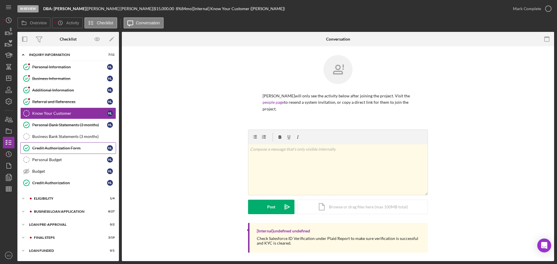
click at [65, 150] on div "Credit Authorization Form" at bounding box center [69, 148] width 75 height 5
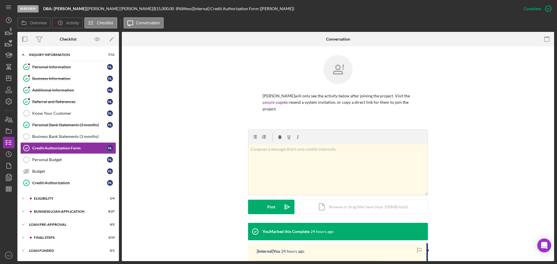
scroll to position [118, 0]
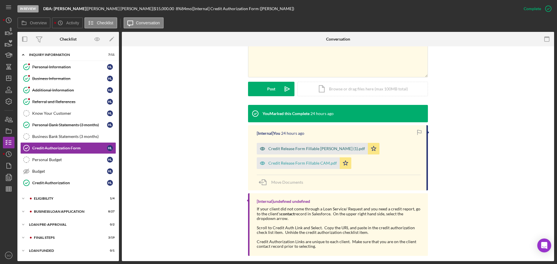
click at [294, 147] on div "Credit Release Form Fillable Haley (1).pdf" at bounding box center [317, 149] width 97 height 5
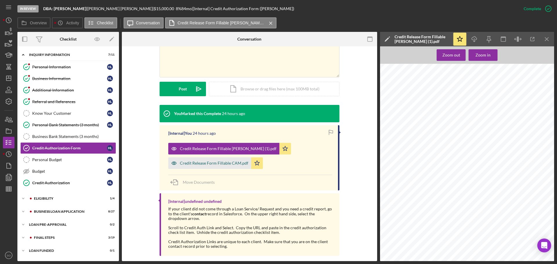
click at [217, 161] on div "Credit Release Form Fillable CAM.pdf" at bounding box center [214, 163] width 69 height 5
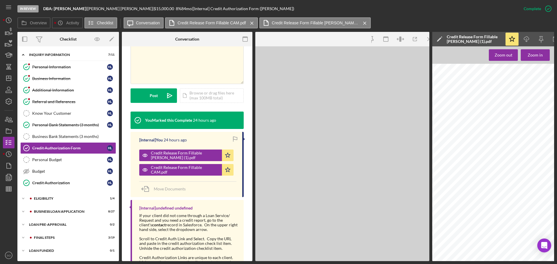
scroll to position [131, 0]
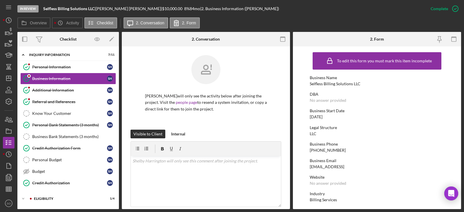
click at [332, 84] on div "Selfless Billing Solutions LLC" at bounding box center [335, 84] width 51 height 5
copy div "Selfless Billing Solutions LLC"
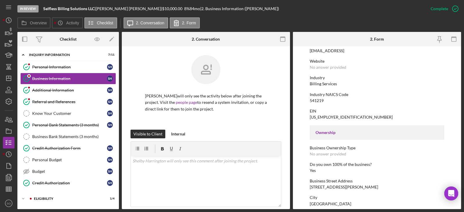
click at [334, 187] on div "[STREET_ADDRESS][PERSON_NAME]" at bounding box center [344, 187] width 69 height 5
copy div "[STREET_ADDRESS][PERSON_NAME]"
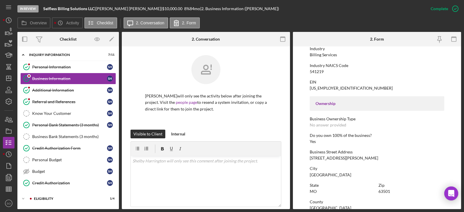
click at [322, 173] on div "[GEOGRAPHIC_DATA]" at bounding box center [331, 175] width 42 height 5
click at [321, 173] on div "[GEOGRAPHIC_DATA]" at bounding box center [331, 175] width 42 height 5
copy div "[GEOGRAPHIC_DATA]"
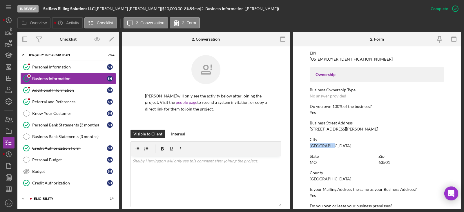
click at [386, 162] on div "63501" at bounding box center [385, 162] width 12 height 5
copy div "63501"
click at [318, 177] on div "[GEOGRAPHIC_DATA]" at bounding box center [331, 179] width 42 height 5
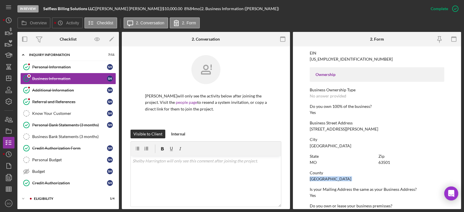
click at [318, 177] on div "[GEOGRAPHIC_DATA]" at bounding box center [331, 179] width 42 height 5
copy div "[GEOGRAPHIC_DATA]"
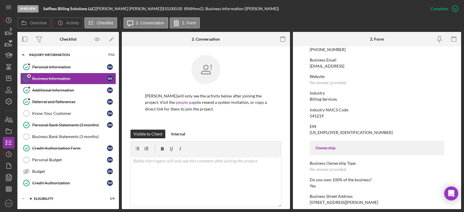
scroll to position [72, 0]
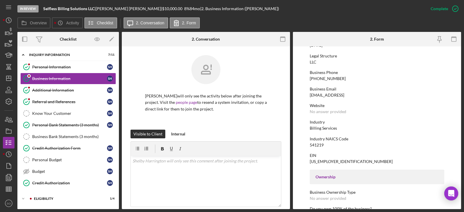
click at [320, 129] on div "Billing Services" at bounding box center [323, 128] width 27 height 5
copy div "Billing Services"
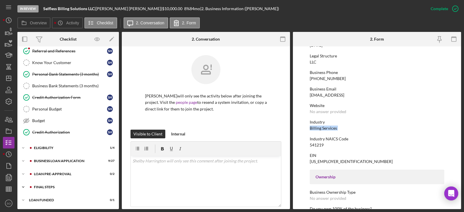
click at [51, 188] on div "FINAL STEPS" at bounding box center [73, 186] width 78 height 3
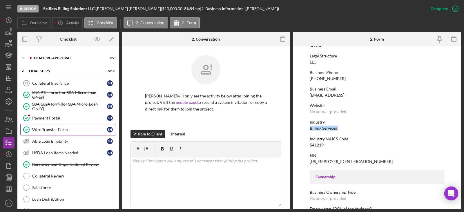
click at [54, 127] on div "Wire Transfer Form" at bounding box center [69, 129] width 75 height 5
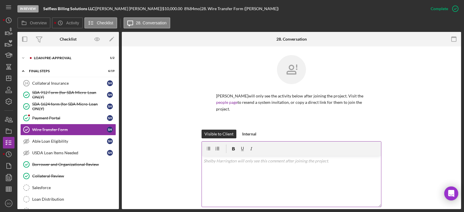
scroll to position [116, 0]
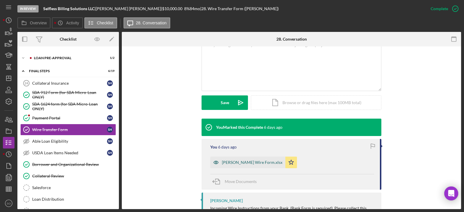
drag, startPoint x: 252, startPoint y: 163, endPoint x: 286, endPoint y: 168, distance: 34.2
click at [254, 163] on div "[PERSON_NAME] Wire Form.xlsx" at bounding box center [252, 162] width 61 height 5
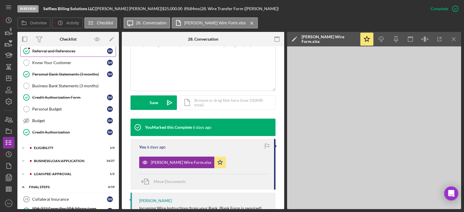
scroll to position [0, 0]
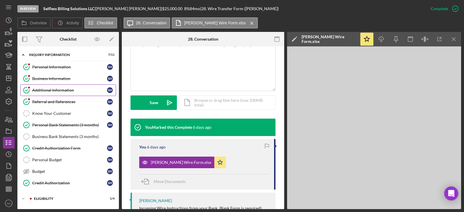
drag, startPoint x: 69, startPoint y: 76, endPoint x: 95, endPoint y: 90, distance: 29.3
click at [69, 76] on div "Business Information" at bounding box center [69, 78] width 75 height 5
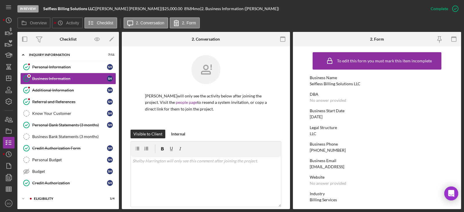
click at [329, 84] on div "Selfless Billing Solutions LLC" at bounding box center [335, 84] width 51 height 5
copy div "Selfless Billing Solutions LLC"
drag, startPoint x: 10, startPoint y: 121, endPoint x: 16, endPoint y: 121, distance: 6.1
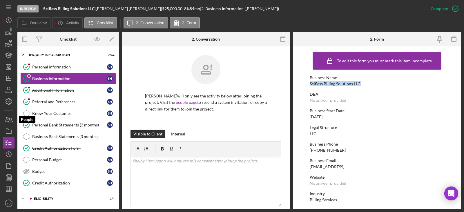
click at [10, 121] on icon "button" at bounding box center [10, 120] width 4 height 4
